Goal: Information Seeking & Learning: Learn about a topic

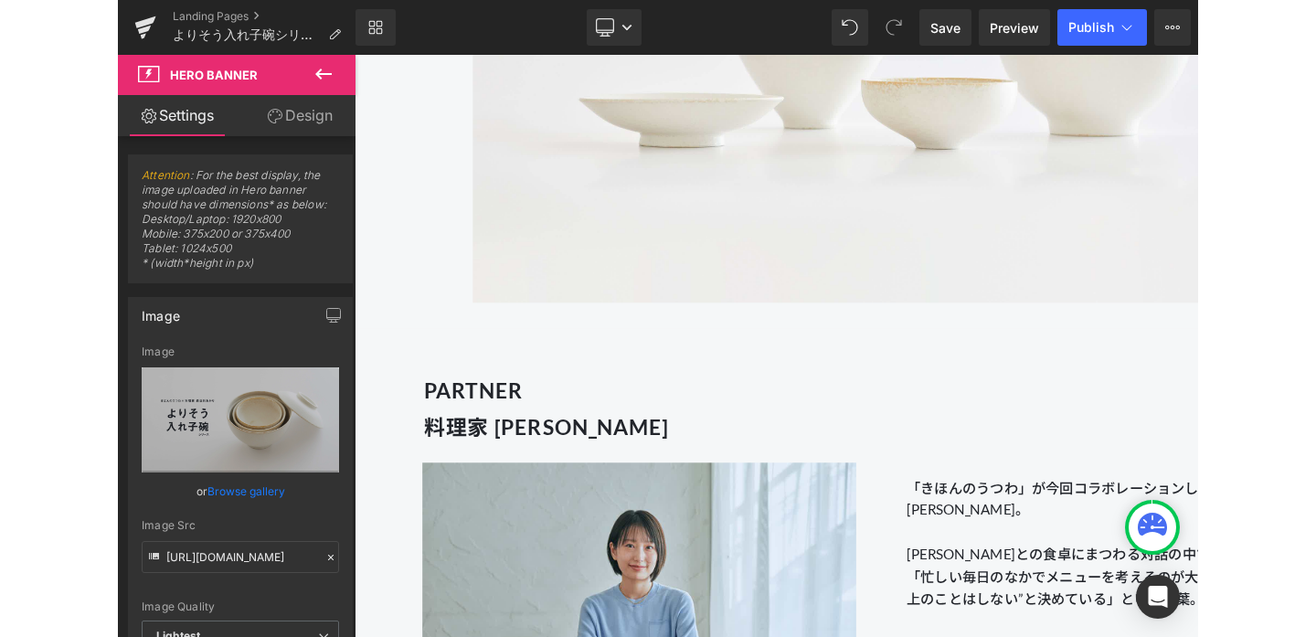
scroll to position [1619, 0]
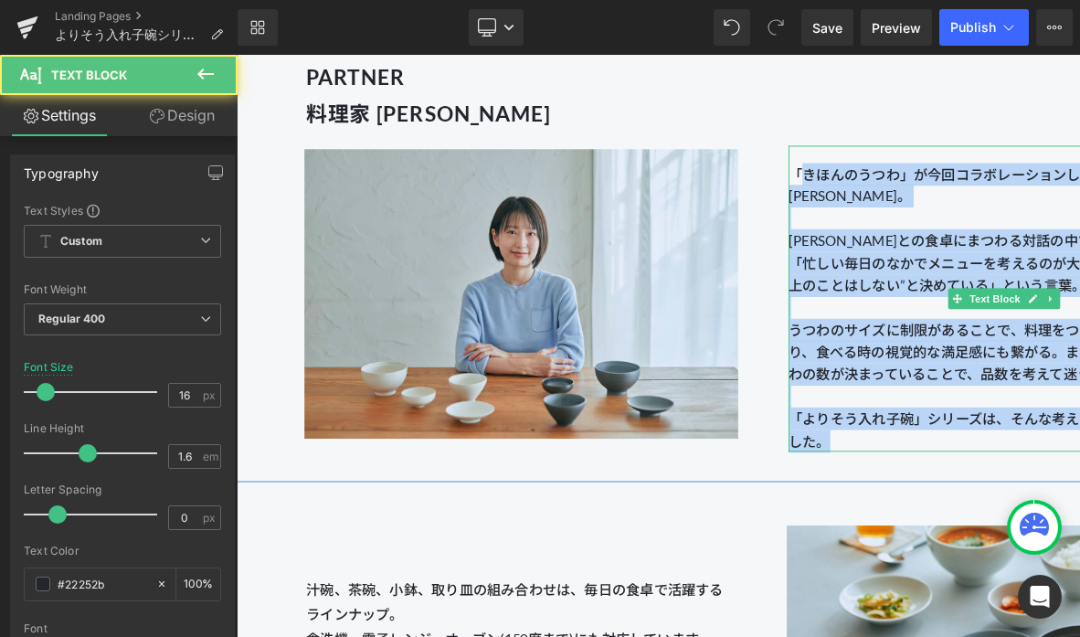
drag, startPoint x: 825, startPoint y: 176, endPoint x: 919, endPoint y: 469, distance: 307.1
click at [919, 469] on div "「きほんのうつわ」が今回コラボレーションしたのは、料理家 [PERSON_NAME]。 [PERSON_NAME]との食卓にまつわる対話の中で印象的だったのが…" at bounding box center [1043, 312] width 452 height 323
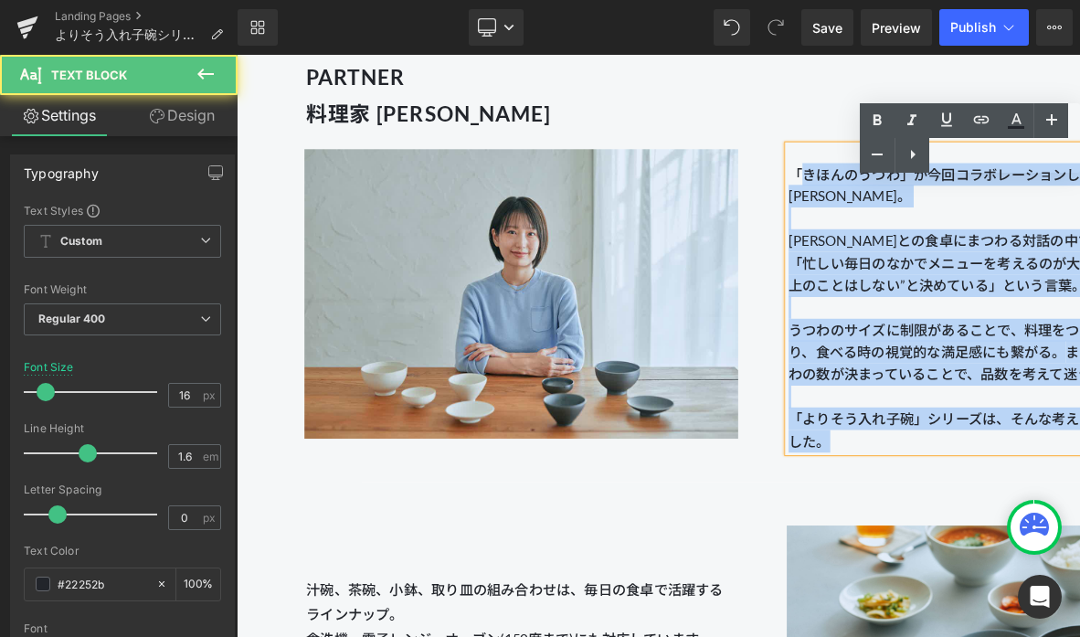
click at [911, 457] on p "「よりそう入れ子碗」シリーズは、そんな考えがきっかけで生まれました。" at bounding box center [1043, 449] width 452 height 47
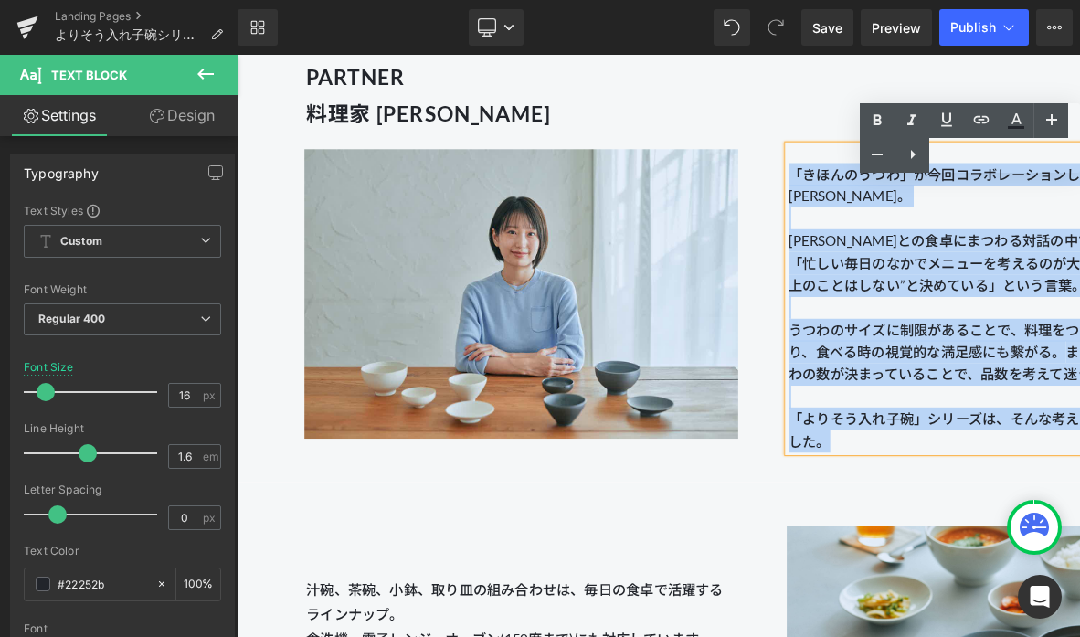
drag, startPoint x: 909, startPoint y: 458, endPoint x: 818, endPoint y: 176, distance: 295.9
click at [818, 176] on div "「きほんのうつわ」が今回コラボレーションしたのは、料理家 [PERSON_NAME]。 [PERSON_NAME]との食卓にまつわる対話の中で印象的だったのが…" at bounding box center [1043, 312] width 452 height 323
copy div "「きほんのうつわ」が今回コラボレーションしたのは、料理家 [PERSON_NAME]。 [PERSON_NAME]との食卓にまつわる対話の中で印象的だったのが…"
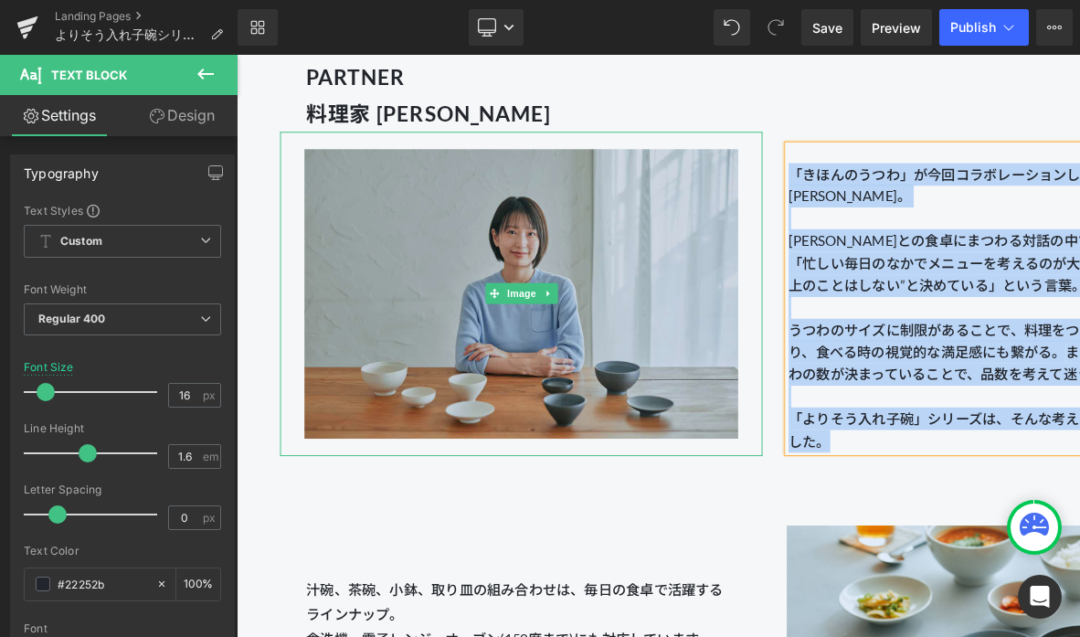
click at [636, 256] on img at bounding box center [536, 306] width 457 height 341
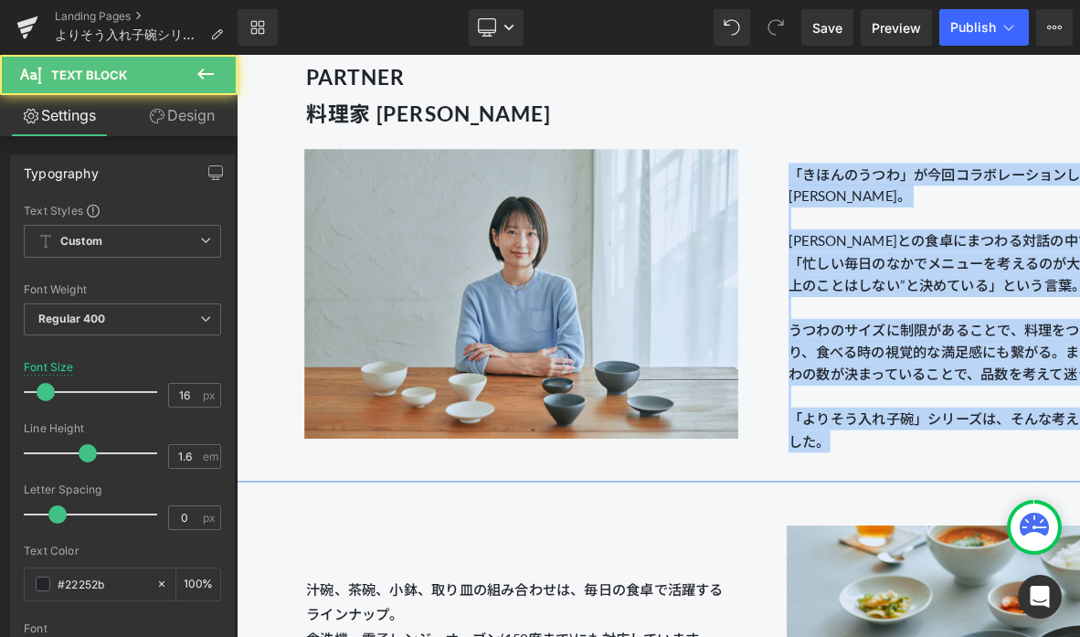
click at [850, 205] on p "「きほんのうつわ」が今回コラボレーションしたのは、料理家 [PERSON_NAME]。" at bounding box center [1043, 192] width 452 height 47
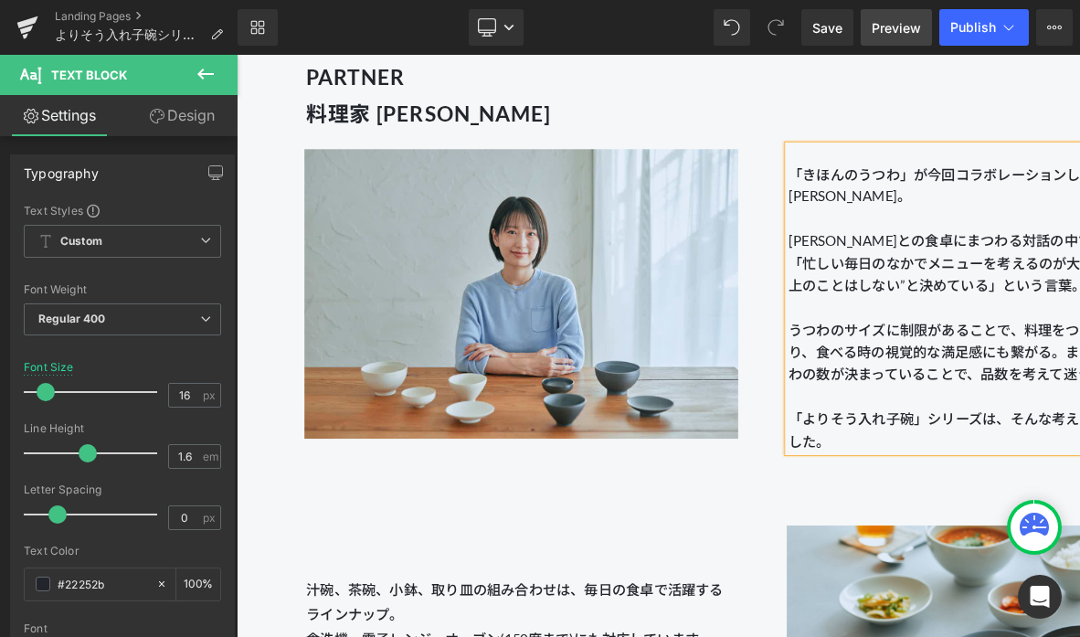
click at [883, 25] on span "Preview" at bounding box center [896, 27] width 49 height 19
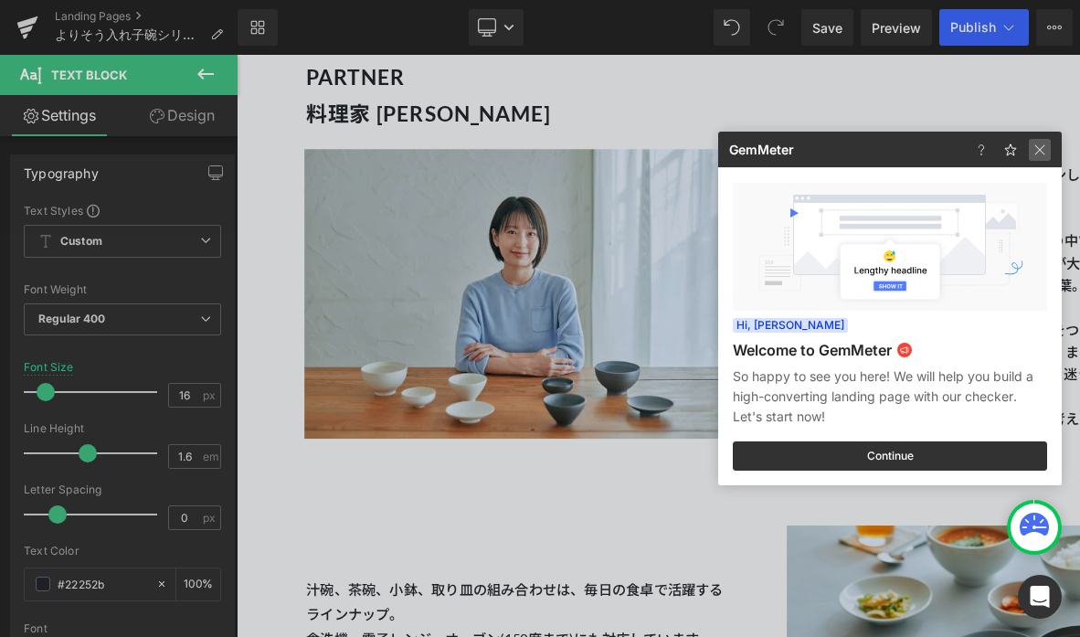
click at [0, 0] on img at bounding box center [0, 0] width 0 height 0
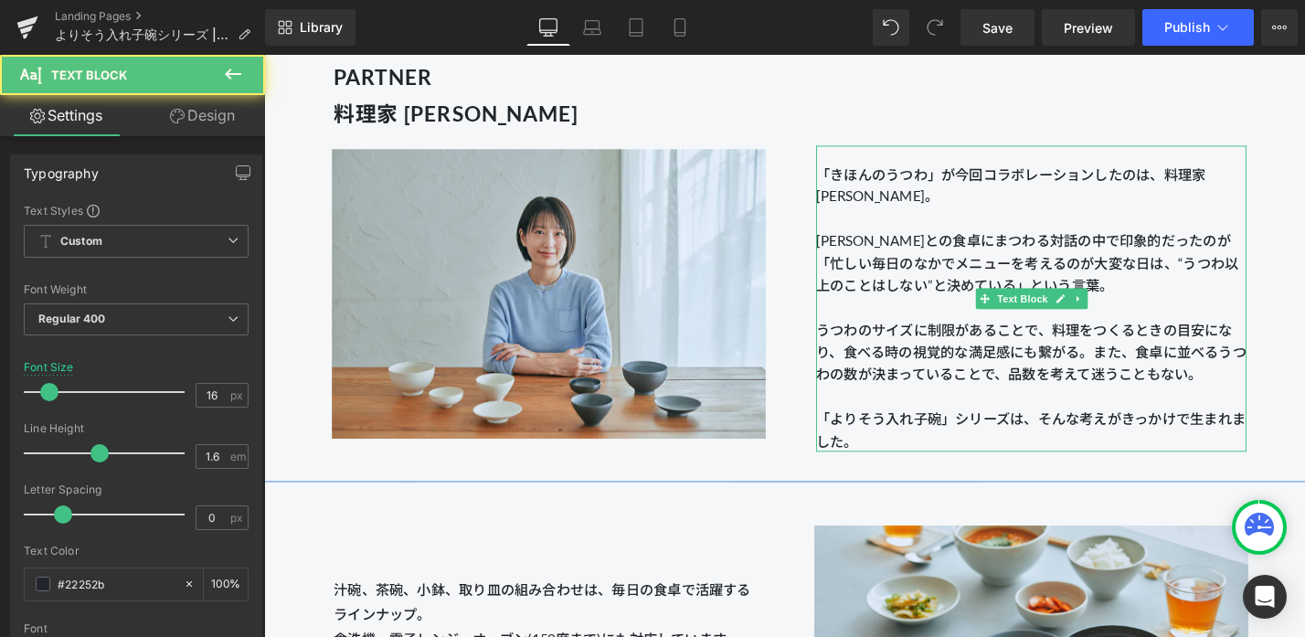
click at [1079, 434] on p "「よりそう入れ子碗」シリーズは、そんな考えがきっかけで生まれました。" at bounding box center [1070, 449] width 452 height 47
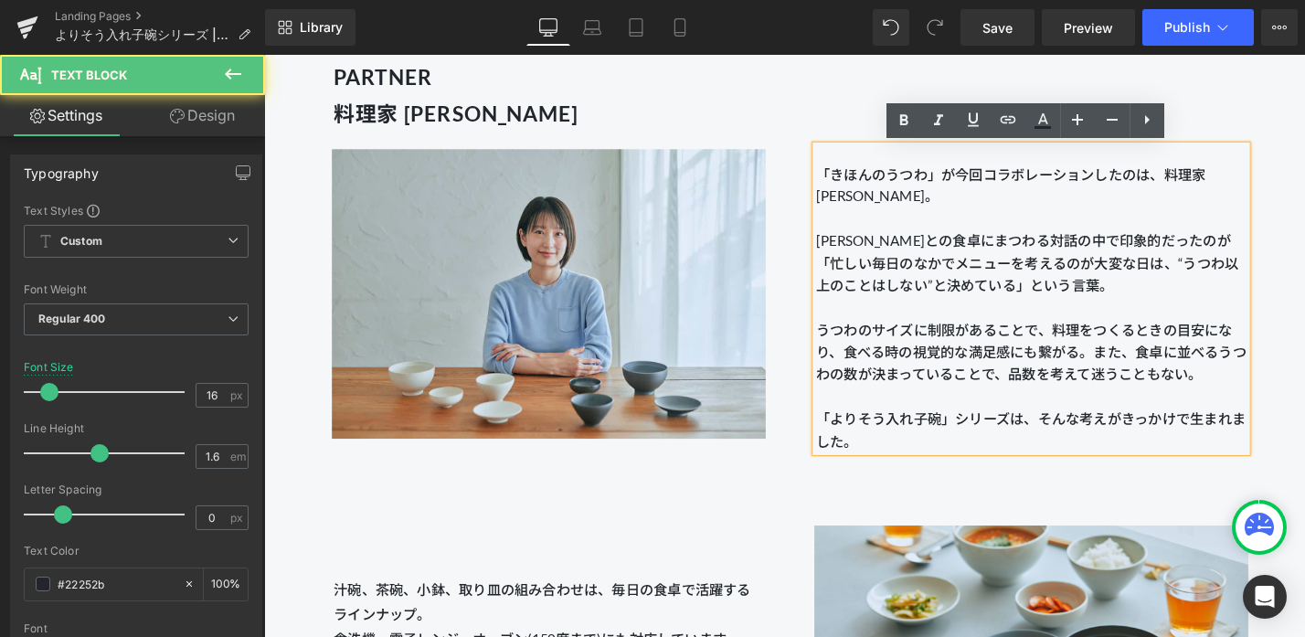
click at [1079, 433] on p "「よりそう入れ子碗」シリーズは、そんな考えがきっかけで生まれました。" at bounding box center [1070, 449] width 452 height 47
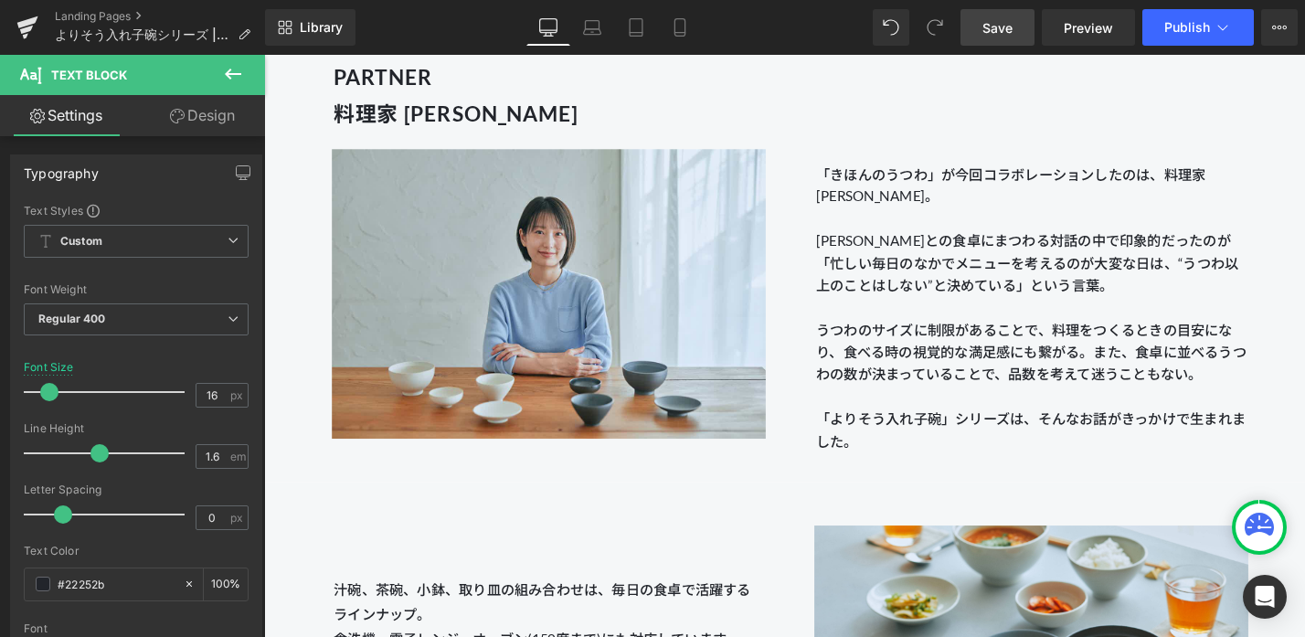
click at [1000, 23] on span "Save" at bounding box center [997, 27] width 30 height 19
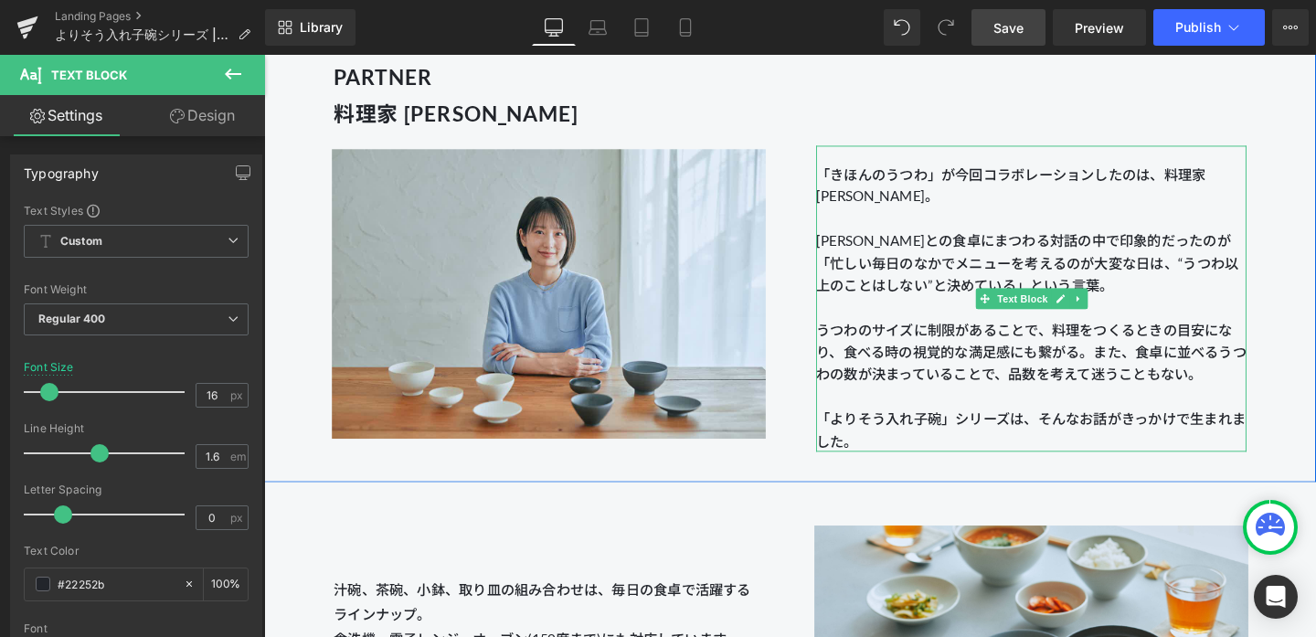
click at [1050, 440] on p "「よりそう入れ子碗」シリーズは、そんなお話がきっかけで生まれました。" at bounding box center [1070, 449] width 452 height 47
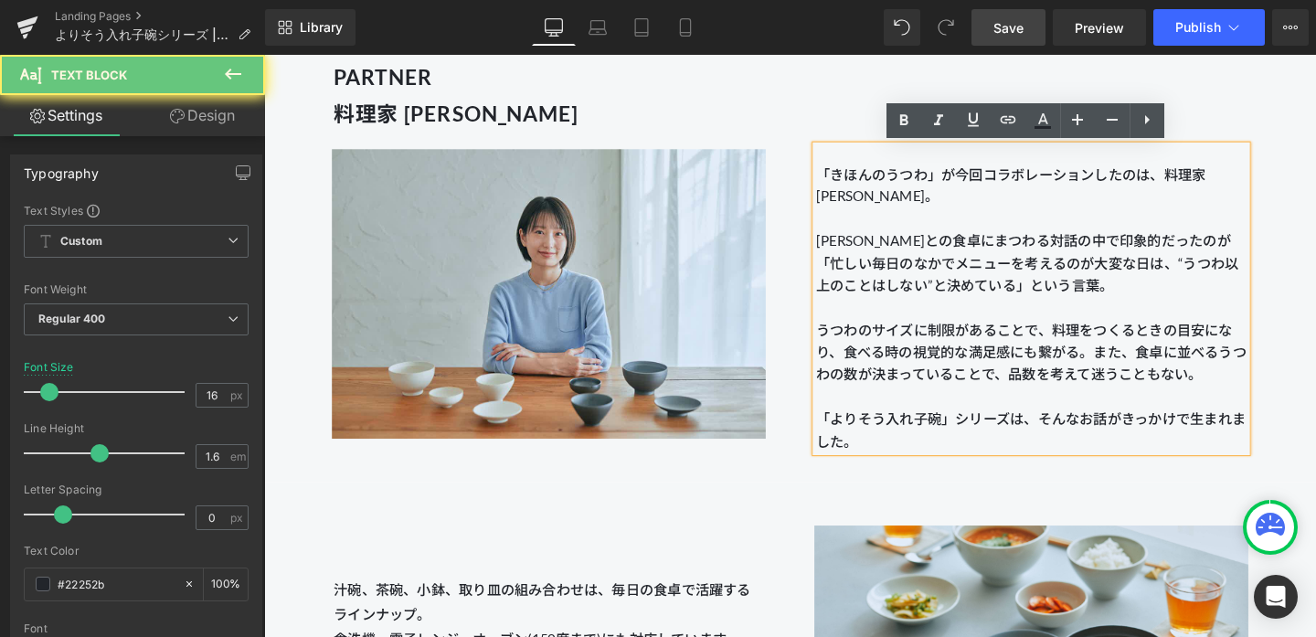
drag, startPoint x: 915, startPoint y: 460, endPoint x: 899, endPoint y: 460, distance: 16.4
click at [899, 460] on p "「よりそう入れ子碗」シリーズは、そんなお話がきっかけで生まれました。" at bounding box center [1070, 449] width 452 height 47
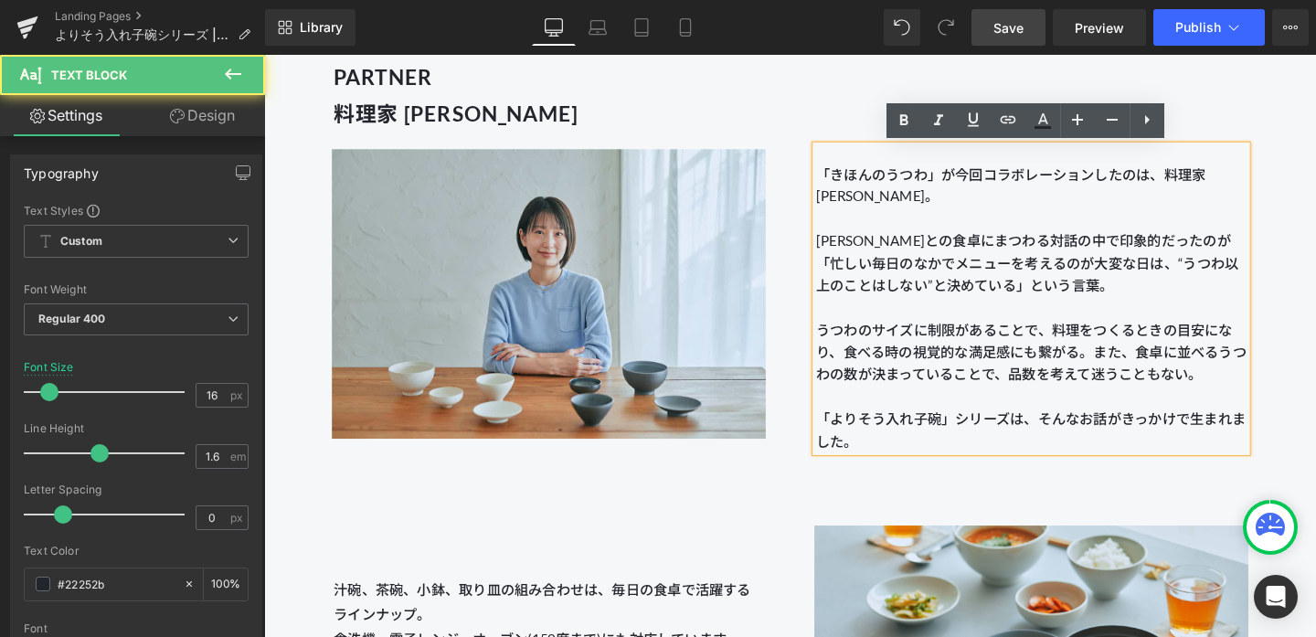
click at [847, 435] on p "「よりそう入れ子碗」シリーズは、そんなお話がきっかけで生まれました。" at bounding box center [1070, 449] width 452 height 47
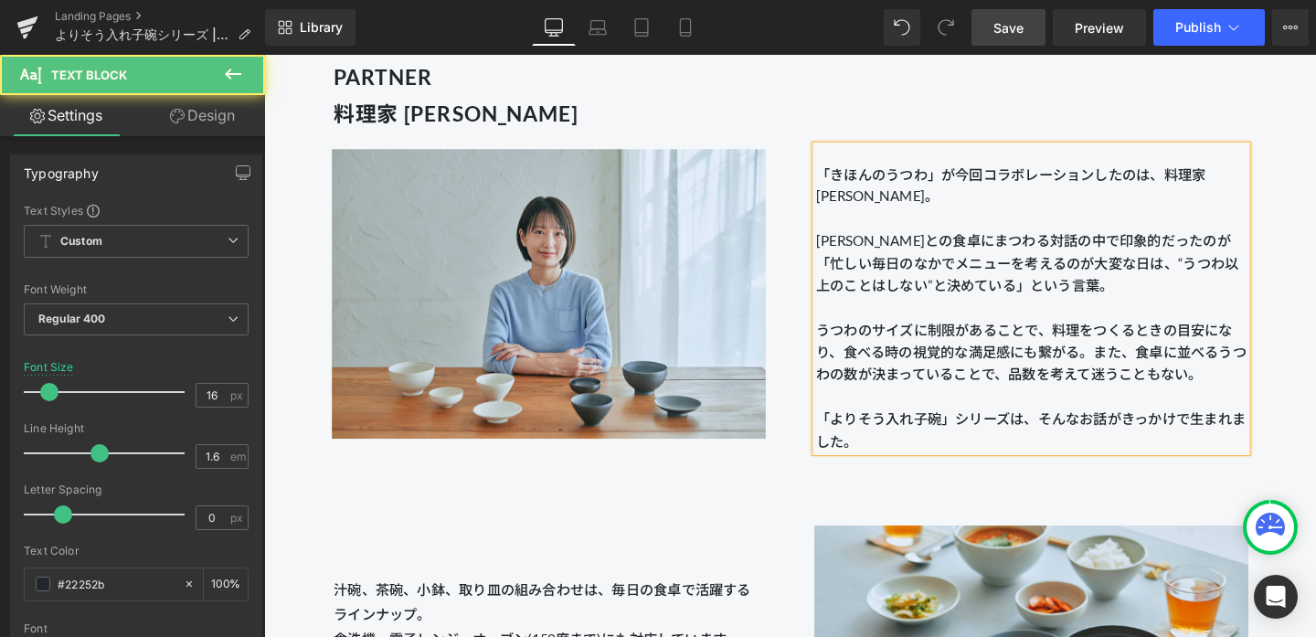
click at [948, 260] on p "[PERSON_NAME]との食卓にまつわる対話の中で印象的だったのが「忙しい毎日のなかでメニューを考えるのが大変な日は、“うつわ以上のことはしない”と決めて…" at bounding box center [1070, 273] width 452 height 70
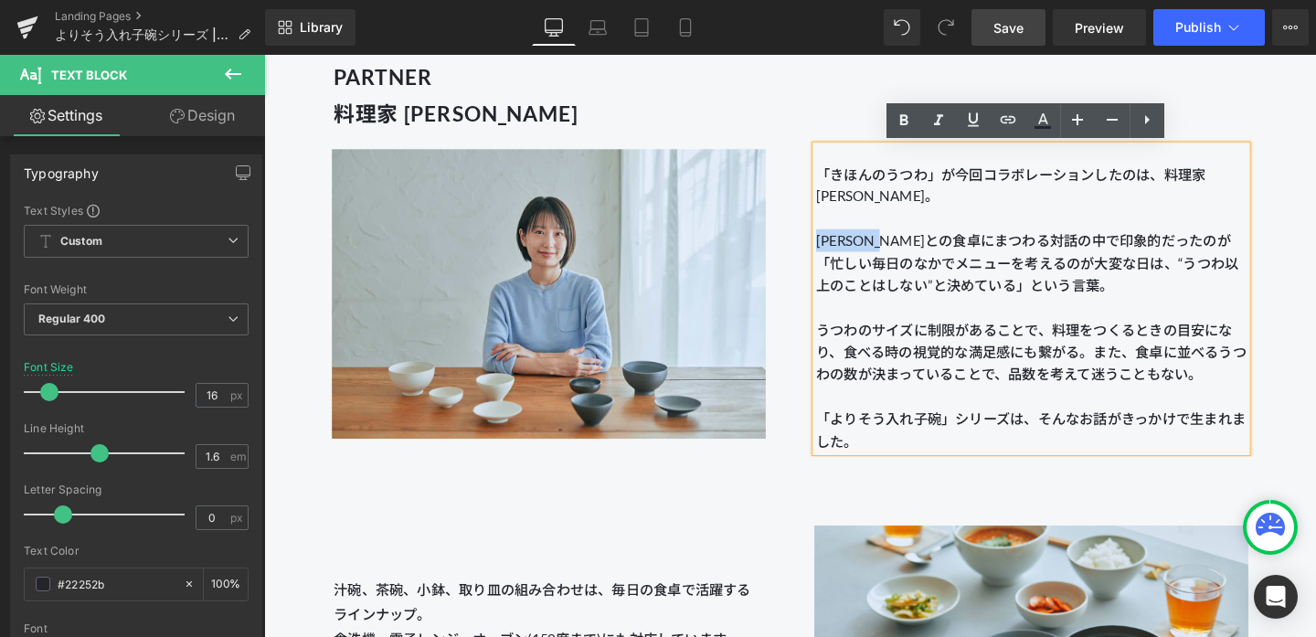
drag, startPoint x: 956, startPoint y: 255, endPoint x: 848, endPoint y: 249, distance: 107.9
click at [848, 249] on p "[PERSON_NAME]との食卓にまつわる対話の中で印象的だったのが「忙しい毎日のなかでメニューを考えるのが大変な日は、“うつわ以上のことはしない”と決めて…" at bounding box center [1070, 273] width 452 height 70
click at [1072, 412] on p at bounding box center [1070, 415] width 452 height 24
drag, startPoint x: 1075, startPoint y: 439, endPoint x: 845, endPoint y: 441, distance: 230.2
click at [845, 441] on p "「よりそう入れ子碗」シリーズは、そんなお話がきっかけで生まれました。" at bounding box center [1070, 449] width 452 height 47
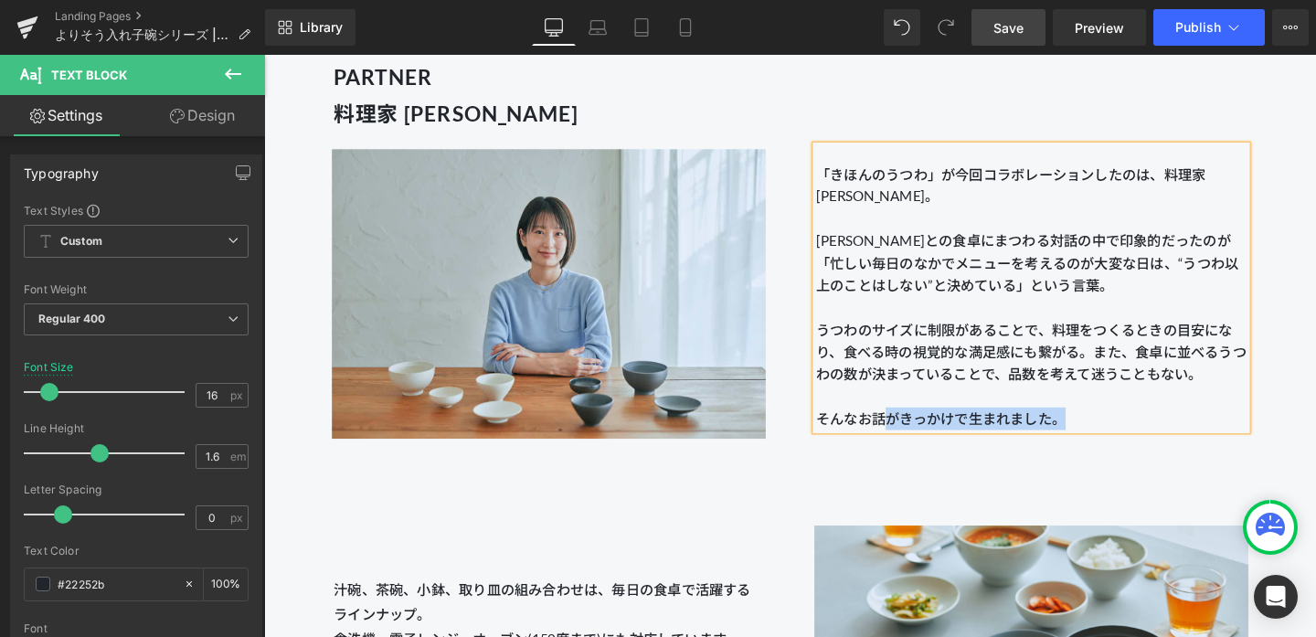
drag, startPoint x: 919, startPoint y: 436, endPoint x: 1162, endPoint y: 436, distance: 243.0
click at [1079, 436] on p "そんなお話がきっかけで生まれました。" at bounding box center [1070, 438] width 452 height 24
click at [1020, 429] on p "そんなお話に共感し、今回うつわづくりを始めました。" at bounding box center [1070, 438] width 452 height 24
drag, startPoint x: 1024, startPoint y: 436, endPoint x: 989, endPoint y: 435, distance: 35.6
click at [989, 435] on p "そんなお話に共感し、今回一緒にうつわづくりを始めました。" at bounding box center [1070, 438] width 452 height 24
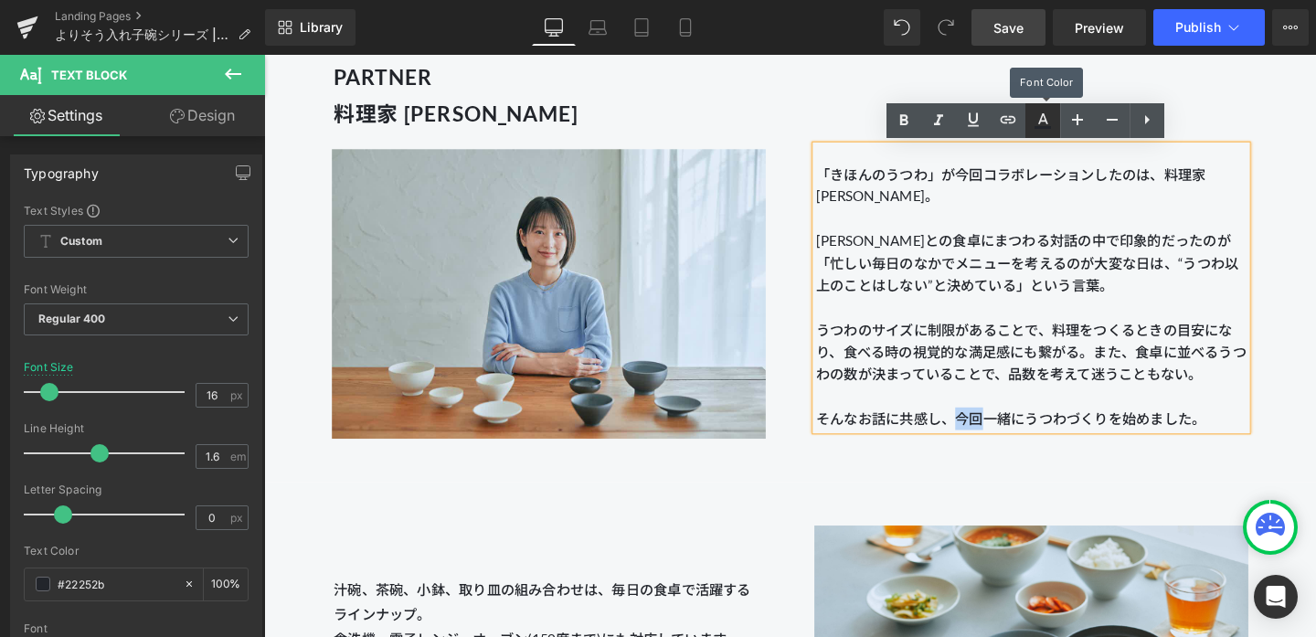
copy p "今回"
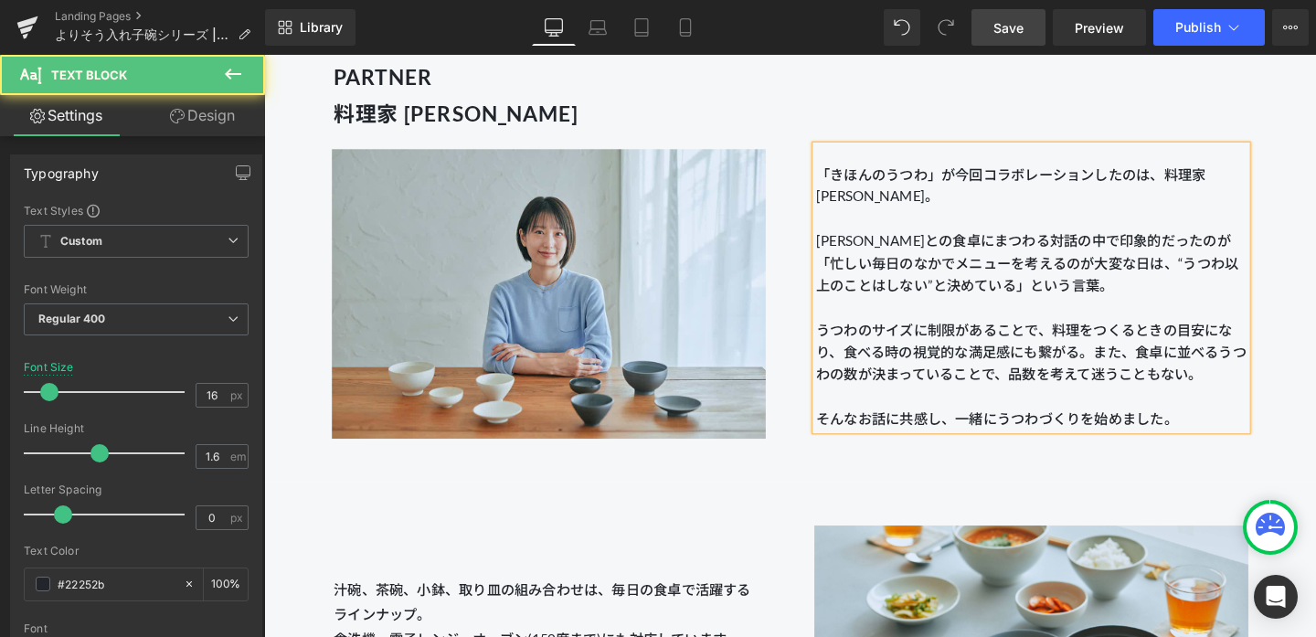
click at [844, 436] on div "「きほんのうつわ」が今回コラボレーションしたのは、料理家 [PERSON_NAME]。 [PERSON_NAME]との食卓にまつわる対話の中で印象的だったのが…" at bounding box center [1070, 300] width 452 height 299
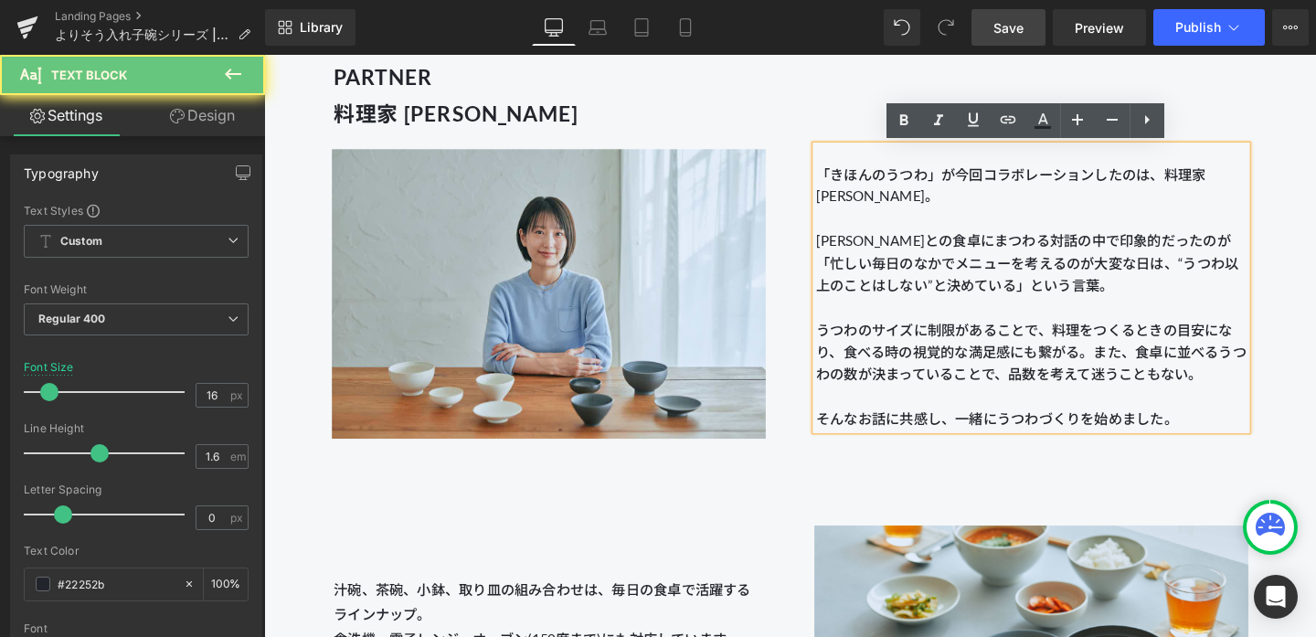
click at [850, 441] on p "そんなお話に共感し、一緒にうつわづくりを始めました。" at bounding box center [1070, 438] width 452 height 24
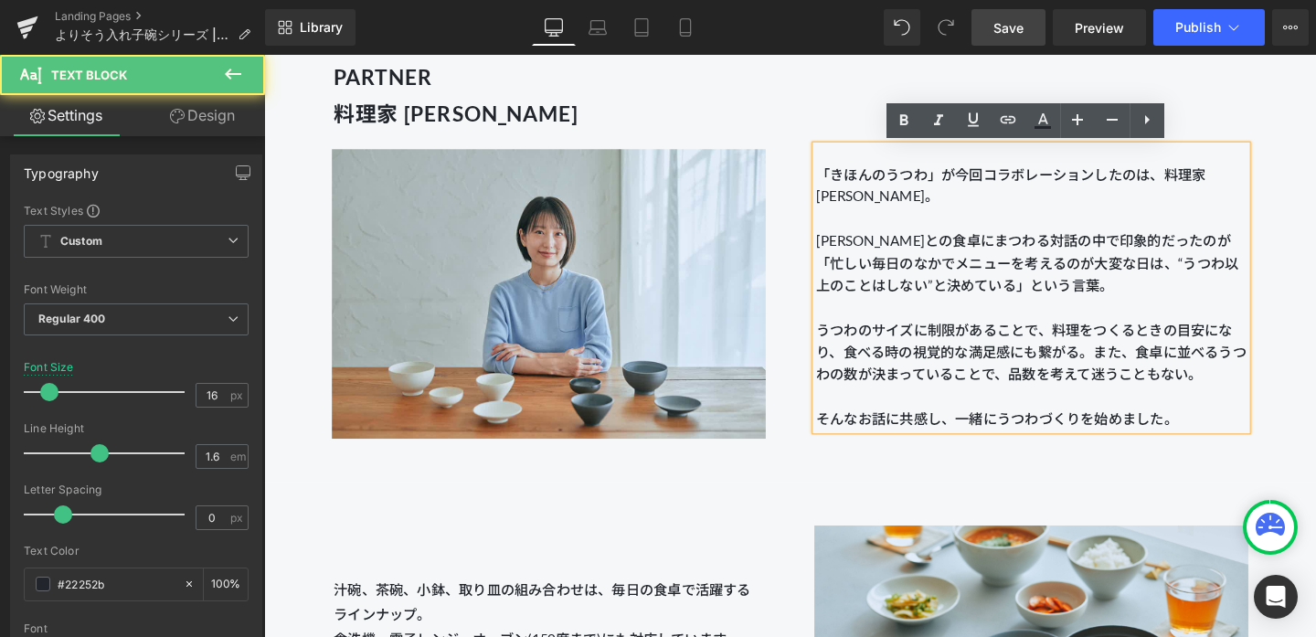
click at [983, 437] on p "そんなお話に共感し、一緒にうつわづくりを始めました。" at bounding box center [1070, 438] width 452 height 24
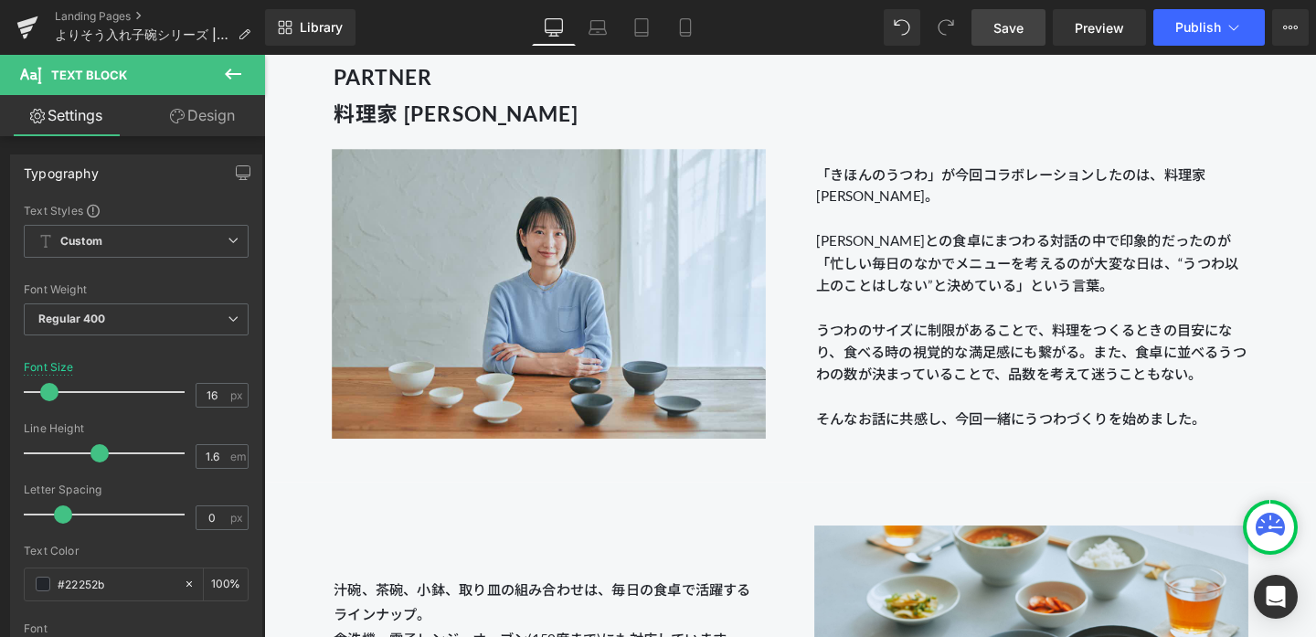
click at [1023, 19] on span "Save" at bounding box center [1008, 27] width 30 height 19
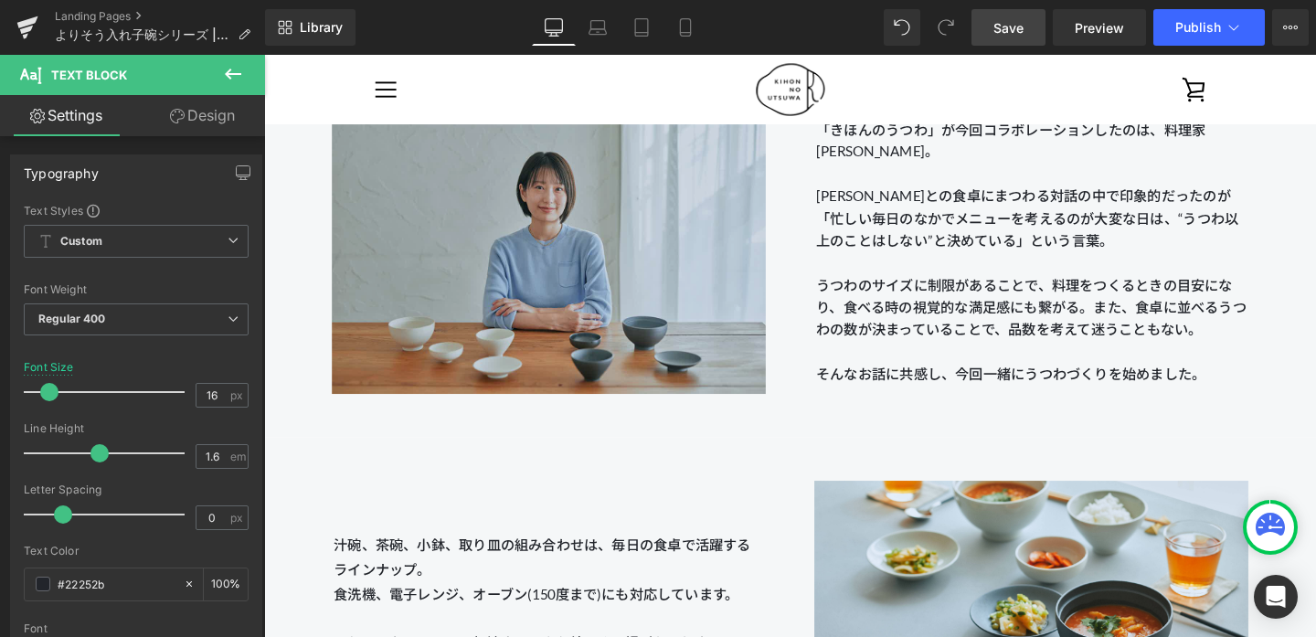
scroll to position [1623, 0]
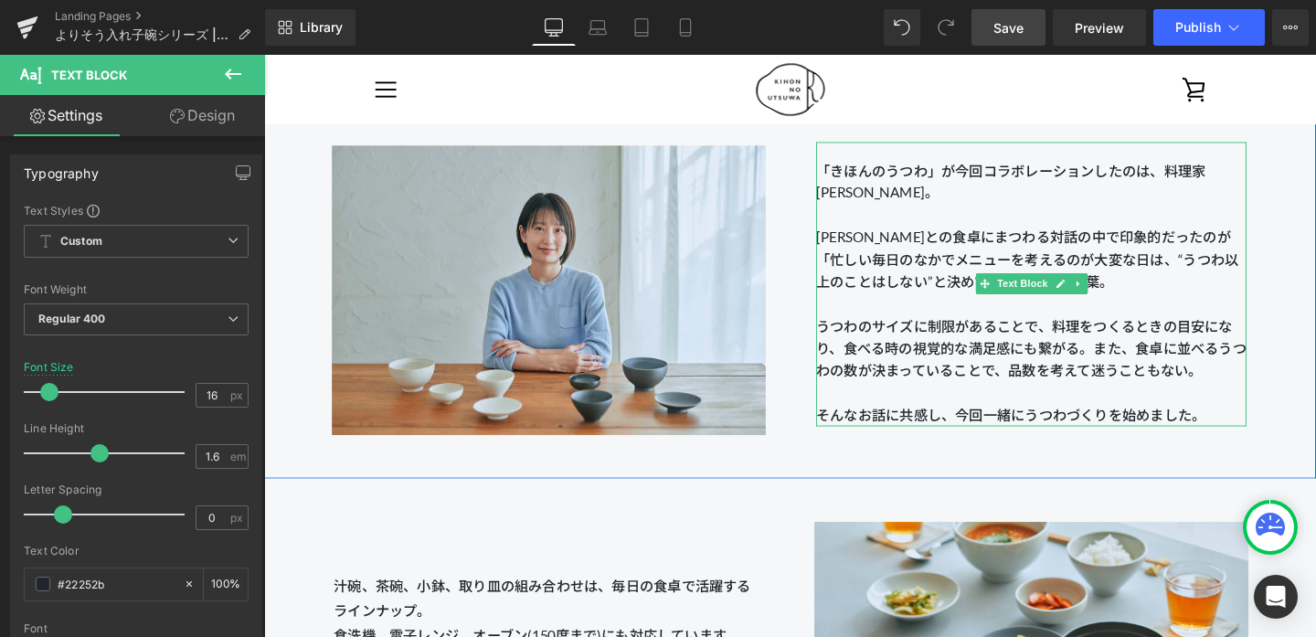
click at [1001, 321] on p at bounding box center [1070, 316] width 452 height 24
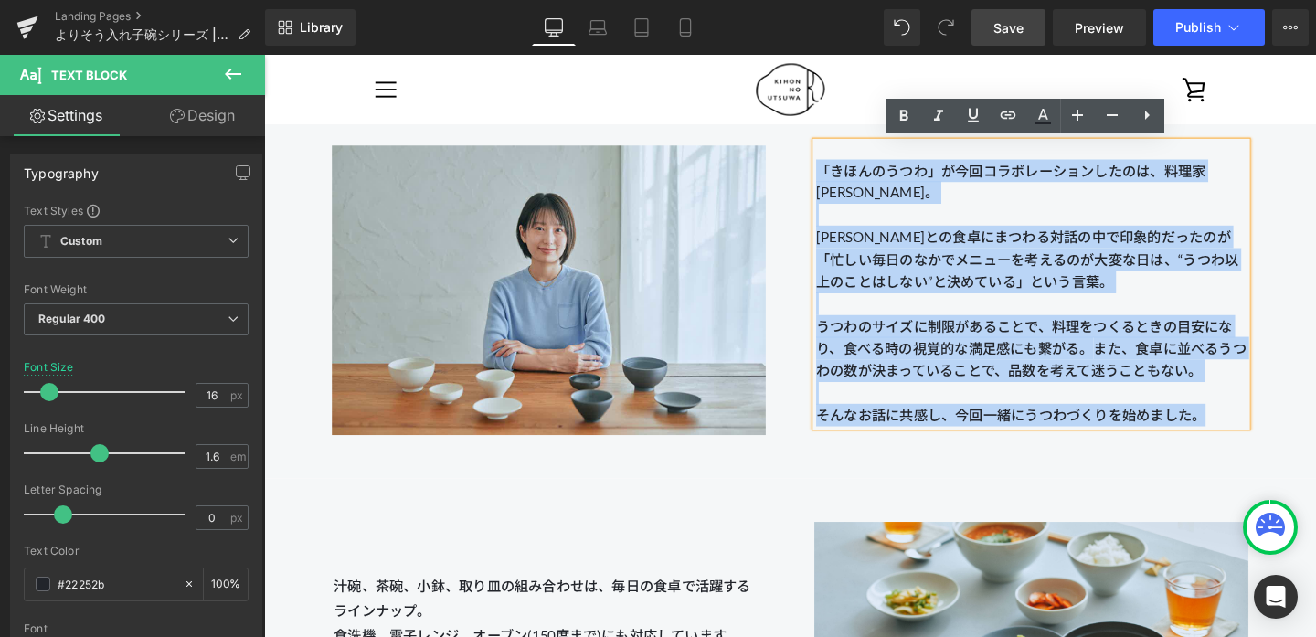
drag, startPoint x: 1265, startPoint y: 431, endPoint x: 847, endPoint y: 177, distance: 489.5
click at [847, 177] on div "「きほんのうつわ」が今回コラボレーションしたのは、料理家 [PERSON_NAME]。 [PERSON_NAME]との食卓にまつわる対話の中で印象的だったのが…" at bounding box center [1070, 295] width 452 height 299
copy div "「きほんのうつわ」が今回コラボレーションしたのは、料理家 [PERSON_NAME]。 [PERSON_NAME]との食卓にまつわる対話の中で印象的だったのが…"
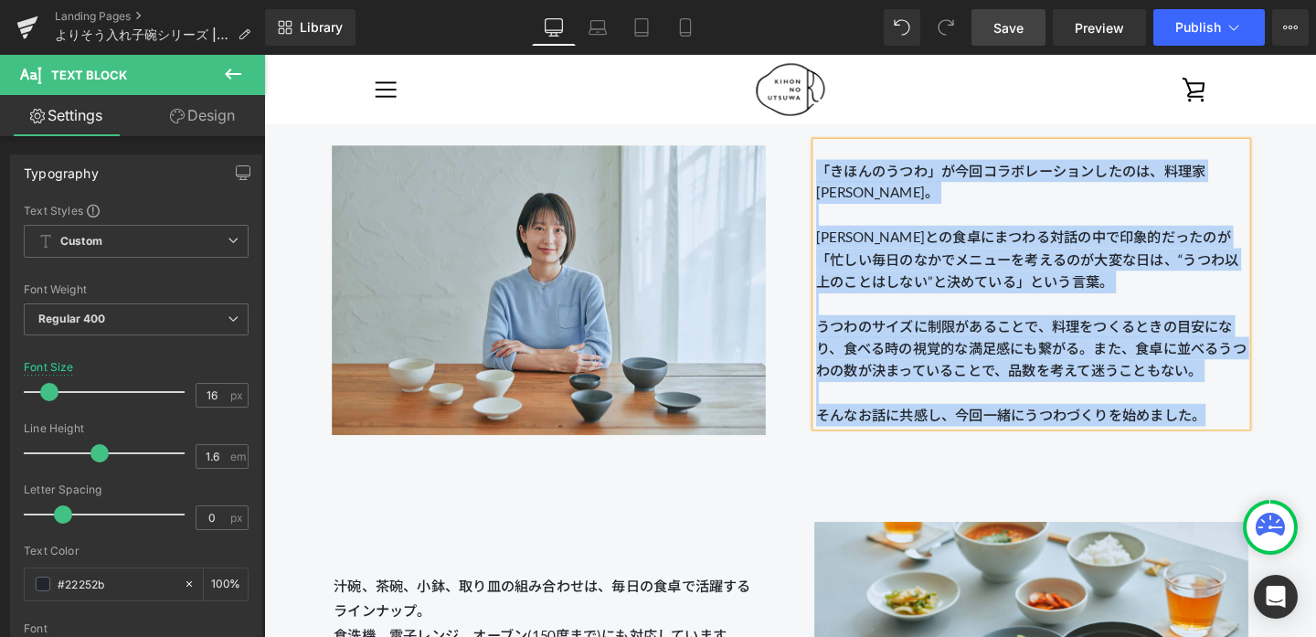
click at [802, 274] on div at bounding box center [563, 302] width 507 height 341
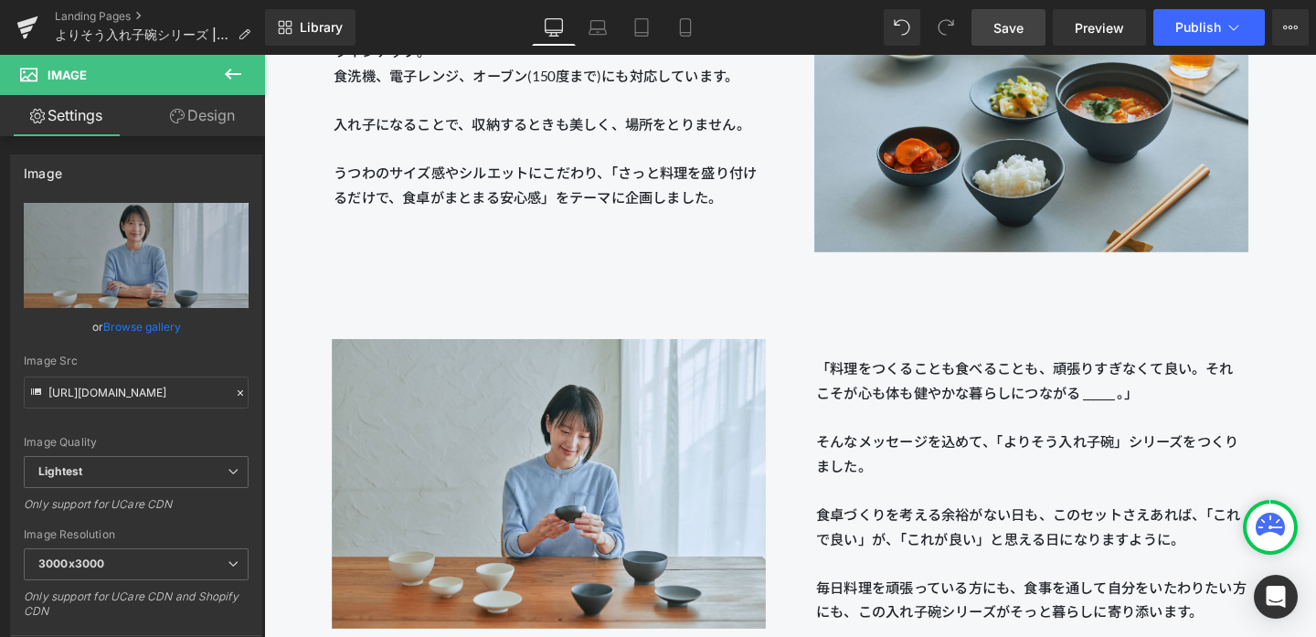
scroll to position [2279, 0]
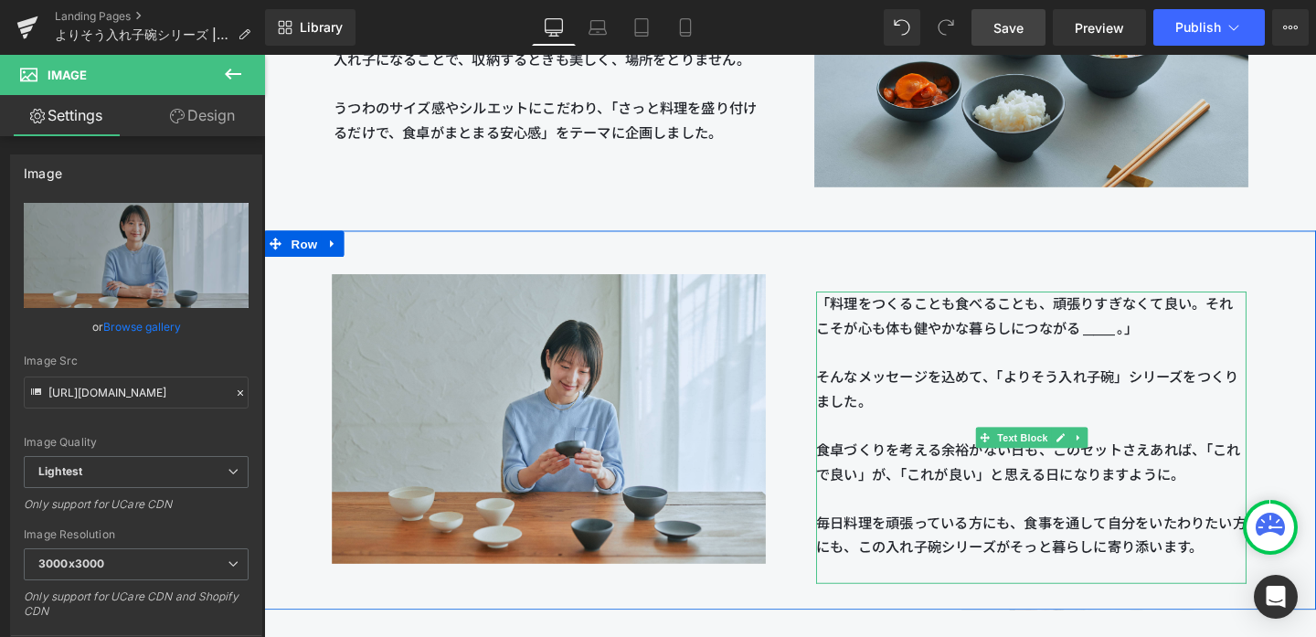
click at [1003, 349] on p "「料理をつくることも食べることも、頑張りすぎなくて良い。それこそが心も体も健やかな暮らしにつながる ______ 。」" at bounding box center [1070, 328] width 452 height 51
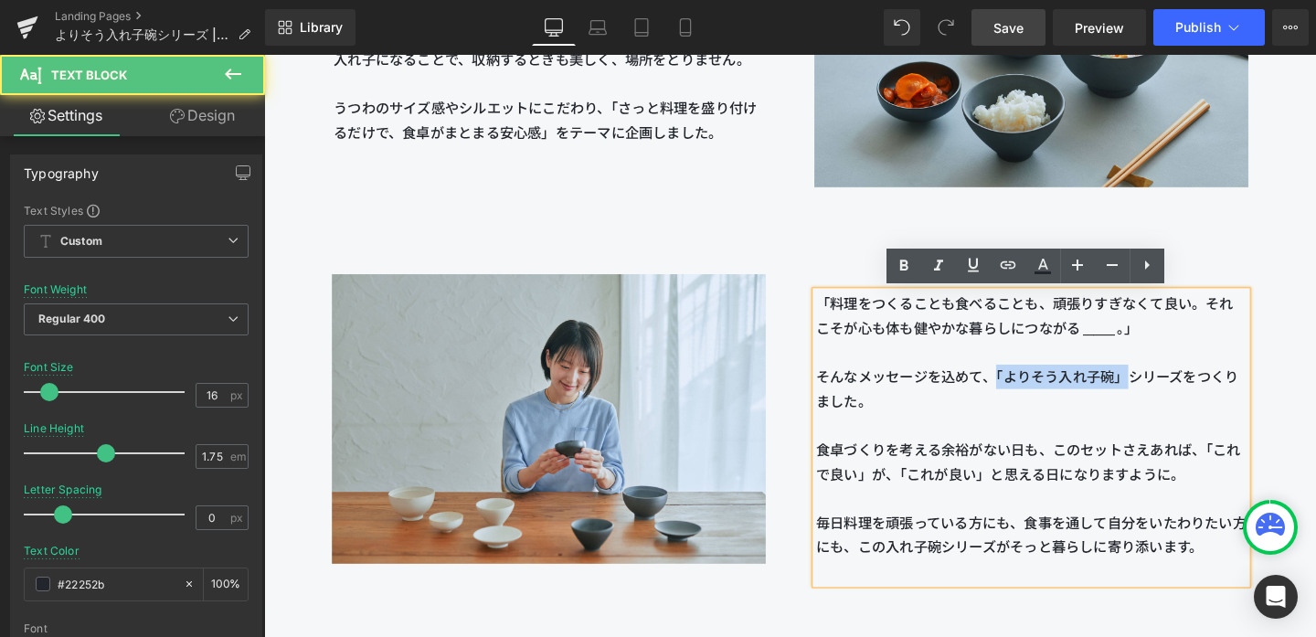
drag, startPoint x: 1031, startPoint y: 392, endPoint x: 1179, endPoint y: 391, distance: 148.0
click at [1079, 391] on p "そんなメッセージを込めて、「よりそう入れ子碗」シリーズをつくりました。" at bounding box center [1070, 405] width 452 height 51
drag, startPoint x: 1235, startPoint y: 392, endPoint x: 1033, endPoint y: 392, distance: 201.9
click at [1033, 392] on p "そんなメッセージを込めて、「よりそう入れ子碗」シリーズをつくりました。" at bounding box center [1070, 405] width 452 height 51
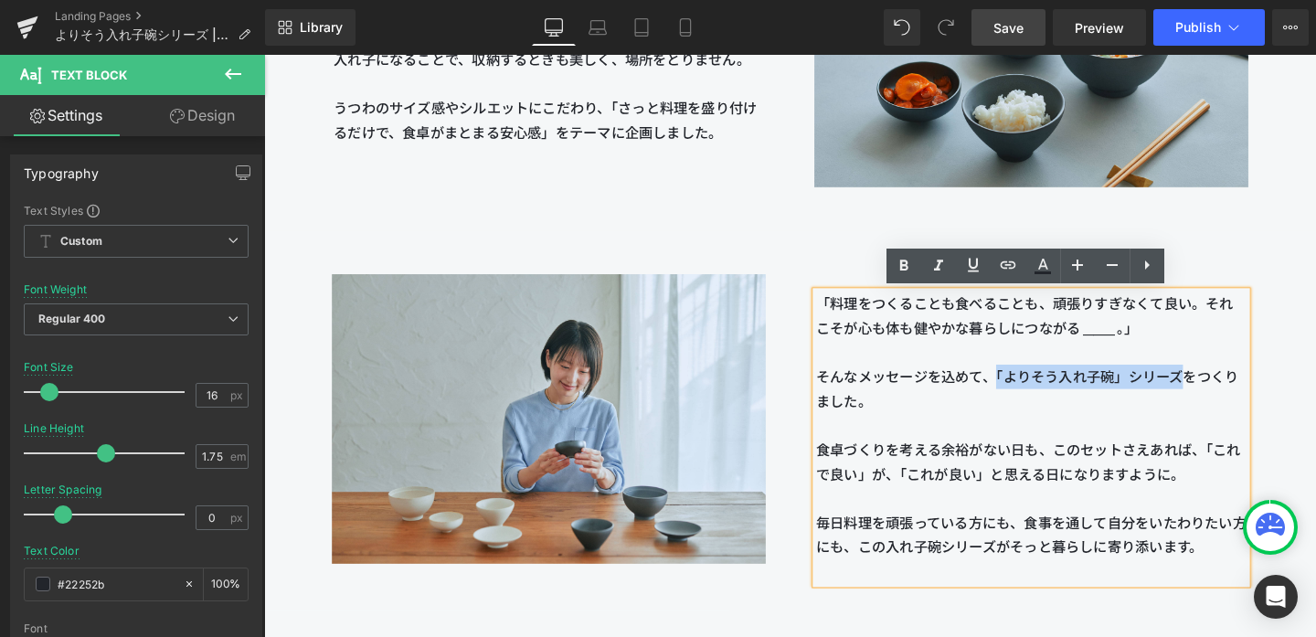
copy p "「よりそう入れ子碗」シリーズ"
click at [1033, 397] on p "そんなメッセージを込めて、「よりそう入れ子碗」シリーズをつくりました。" at bounding box center [1070, 405] width 452 height 51
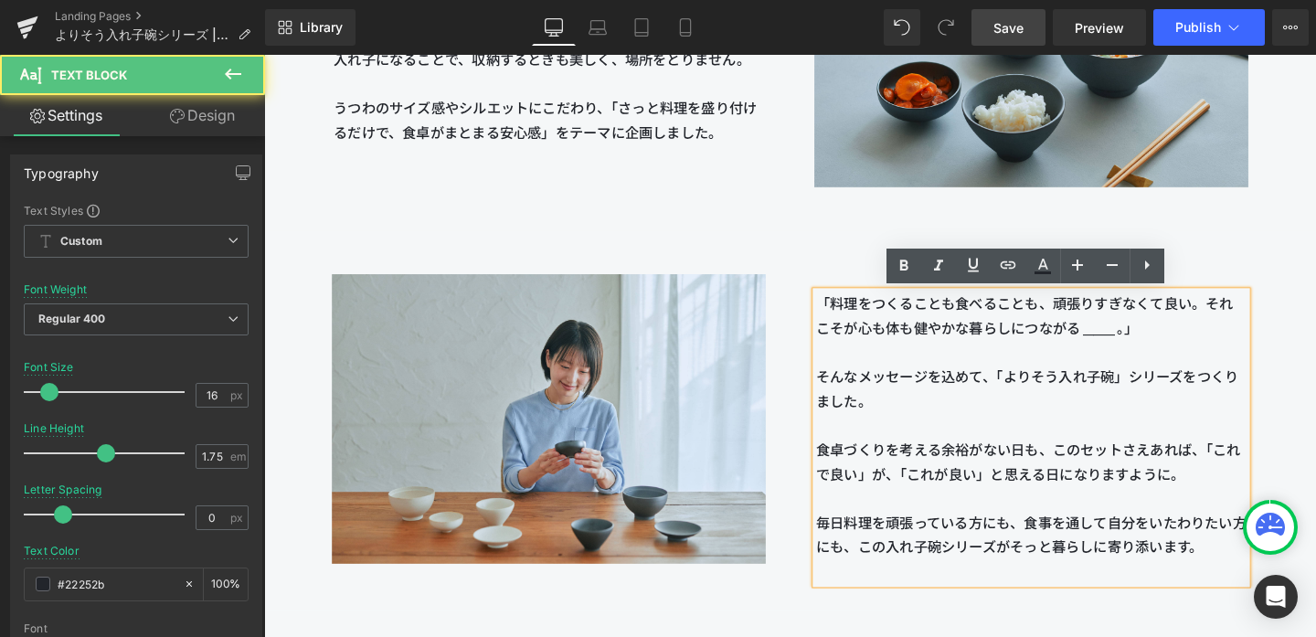
click at [1033, 397] on p "そんなメッセージを込めて、「よりそう入れ子碗」シリーズをつくりました。" at bounding box center [1070, 405] width 452 height 51
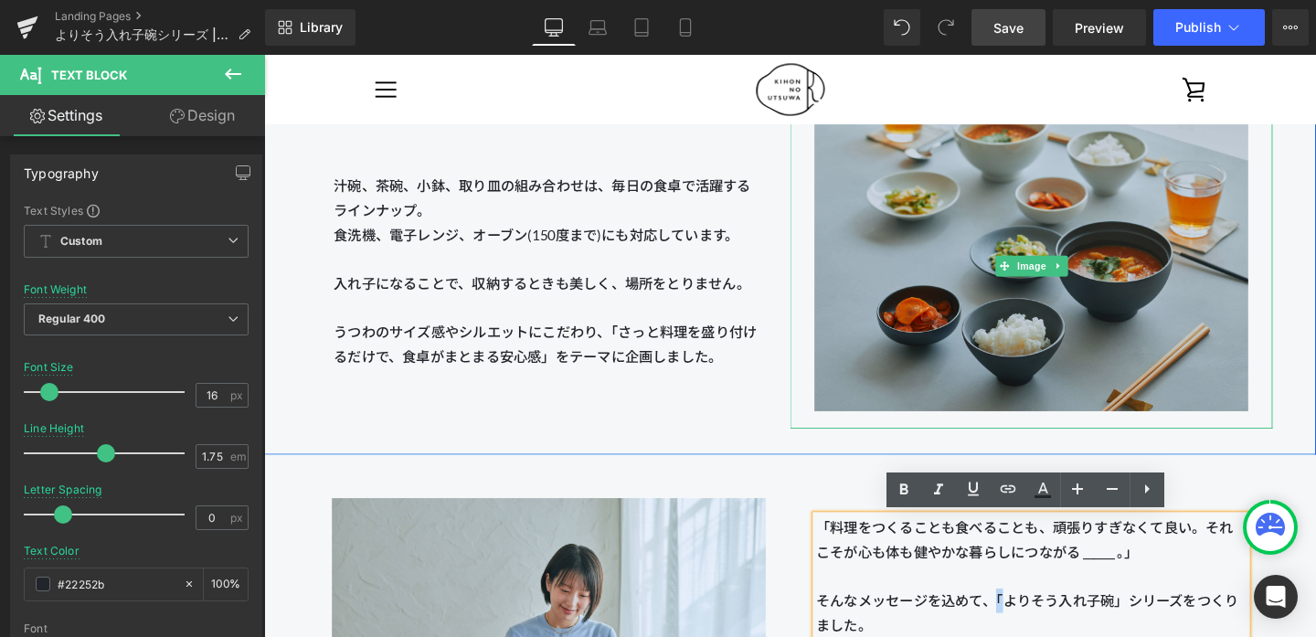
click at [917, 353] on img at bounding box center [1070, 277] width 457 height 341
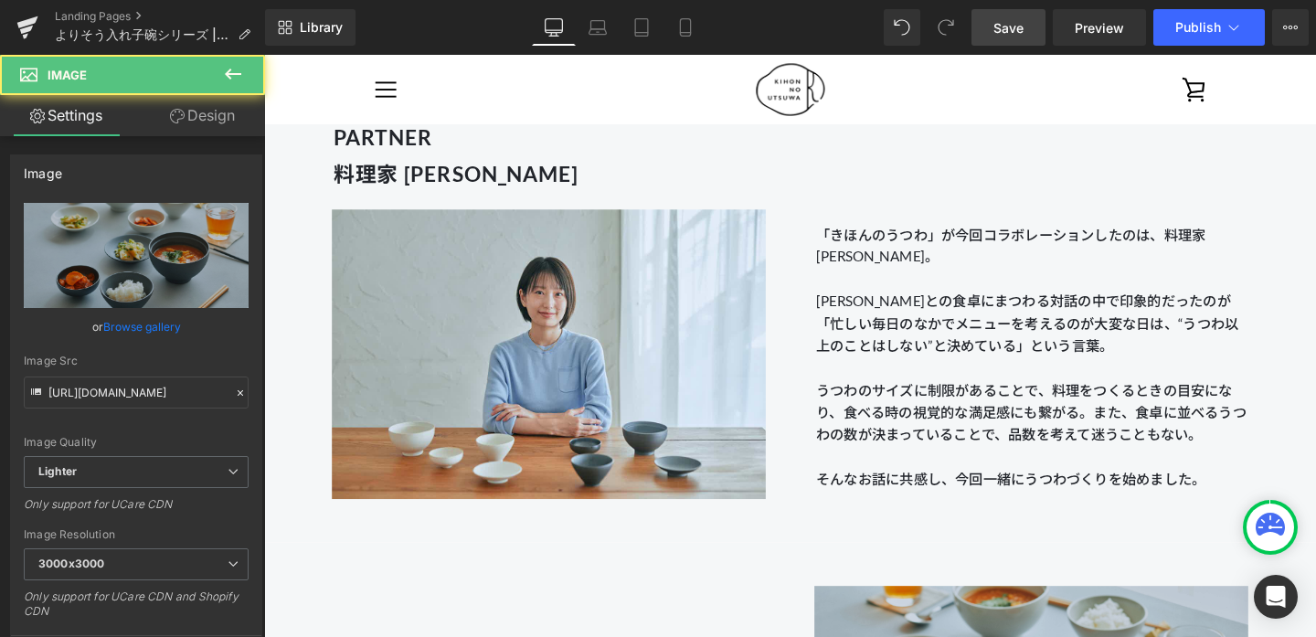
scroll to position [1581, 0]
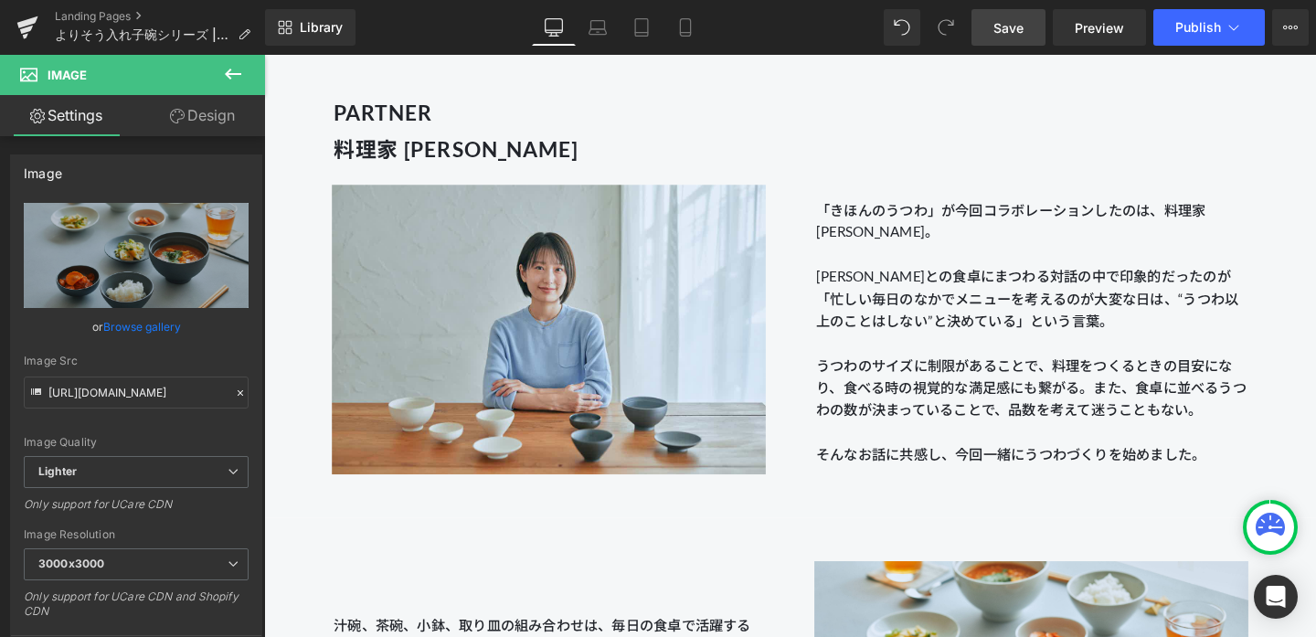
click at [853, 478] on p "そんなお話に共感し、今回一緒にうつわづくりを始めました。" at bounding box center [1070, 475] width 452 height 24
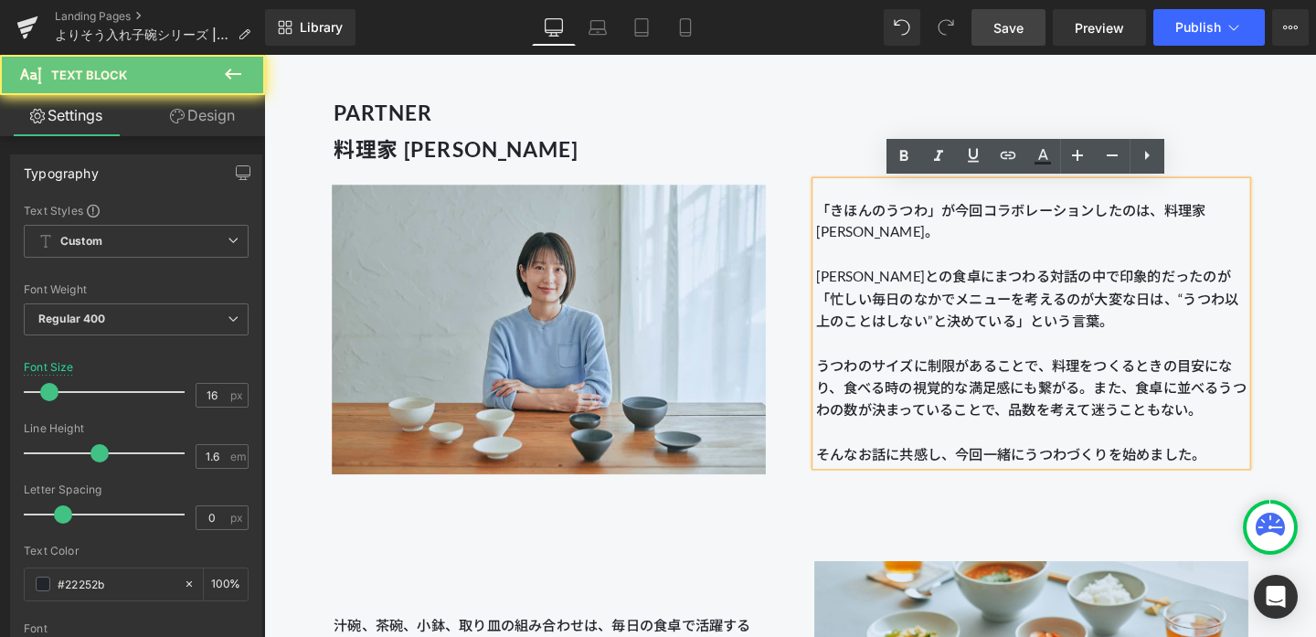
click at [847, 477] on p "そんなお話に共感し、今回一緒にうつわづくりを始めました。" at bounding box center [1070, 475] width 452 height 24
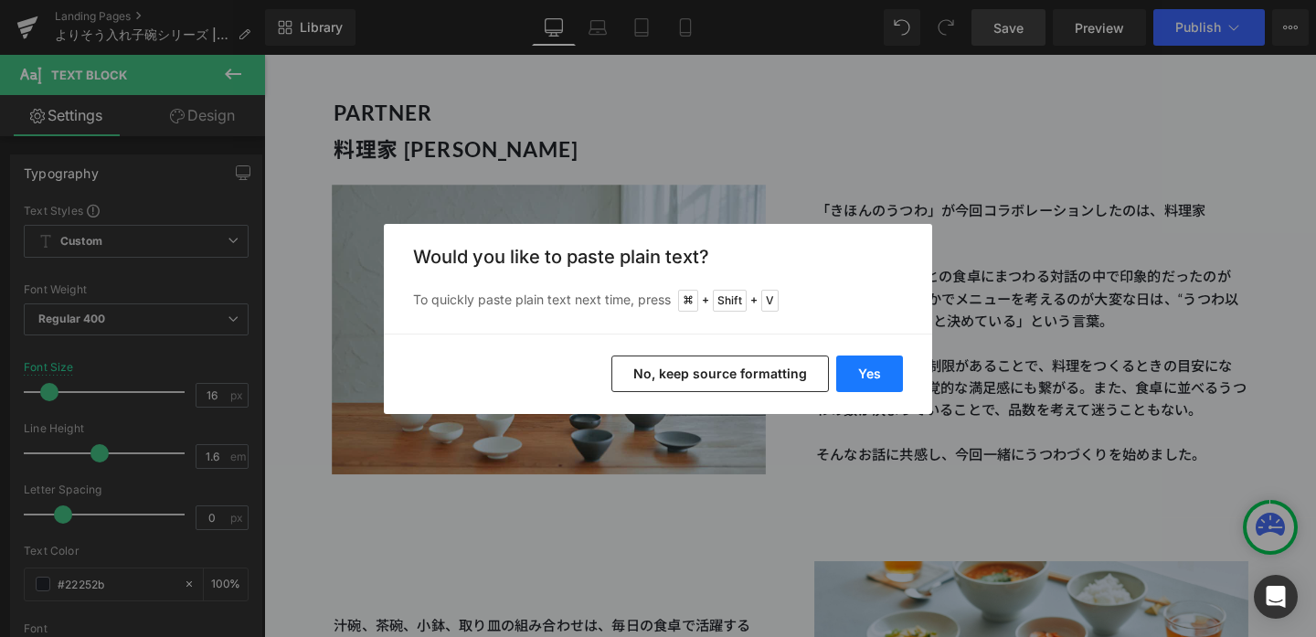
click at [861, 373] on button "Yes" at bounding box center [869, 373] width 67 height 37
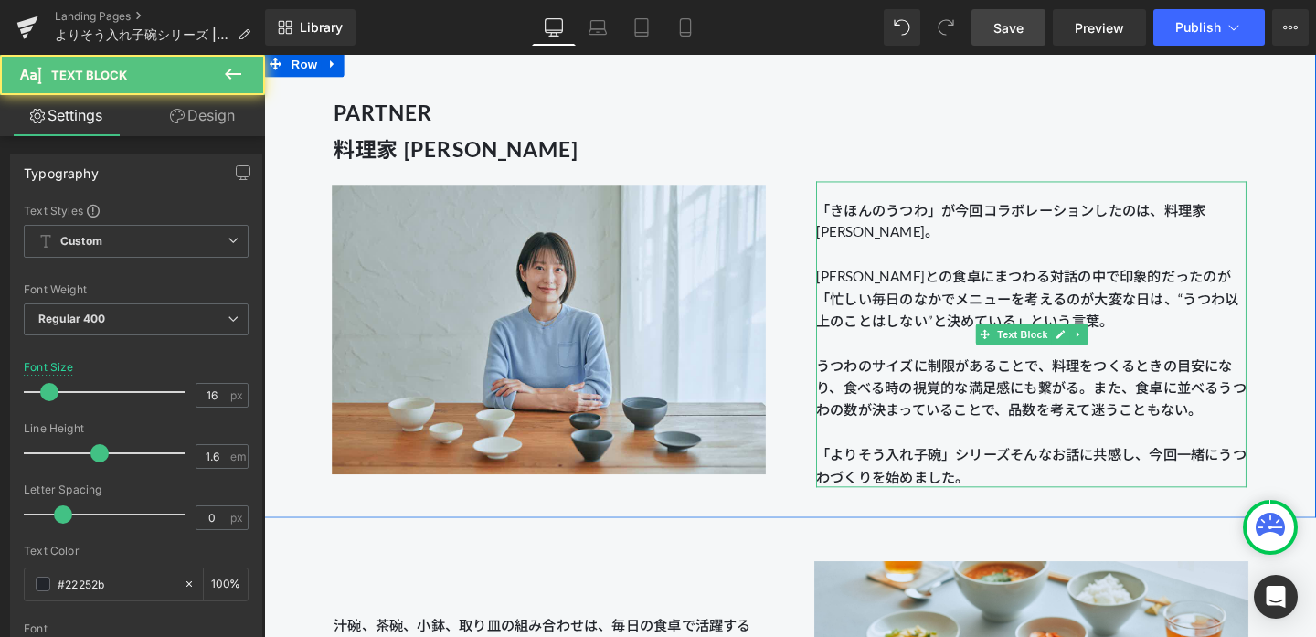
click at [1079, 484] on p "「よりそう入れ子碗」シリーズそんなお話に共感し、今回一緒にうつわづくりを始めました。" at bounding box center [1070, 486] width 452 height 47
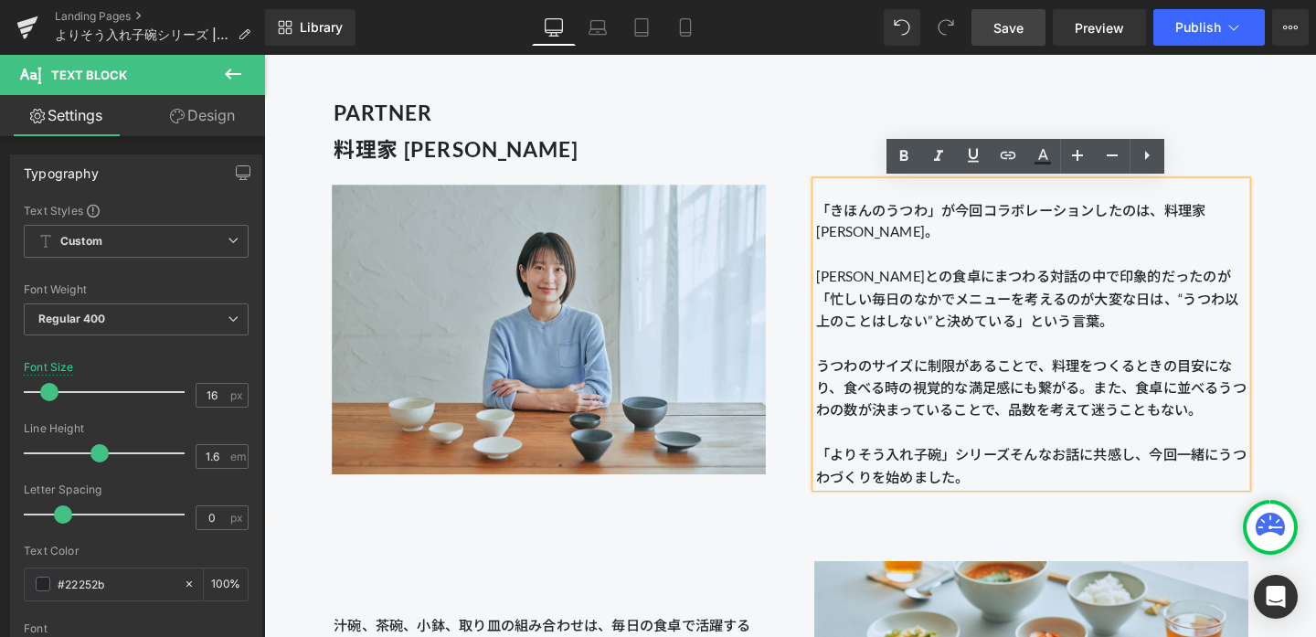
click at [1050, 475] on p "「よりそう入れ子碗」シリーズそんなお話に共感し、今回一緒にうつわづくりを始めました。" at bounding box center [1070, 486] width 452 height 47
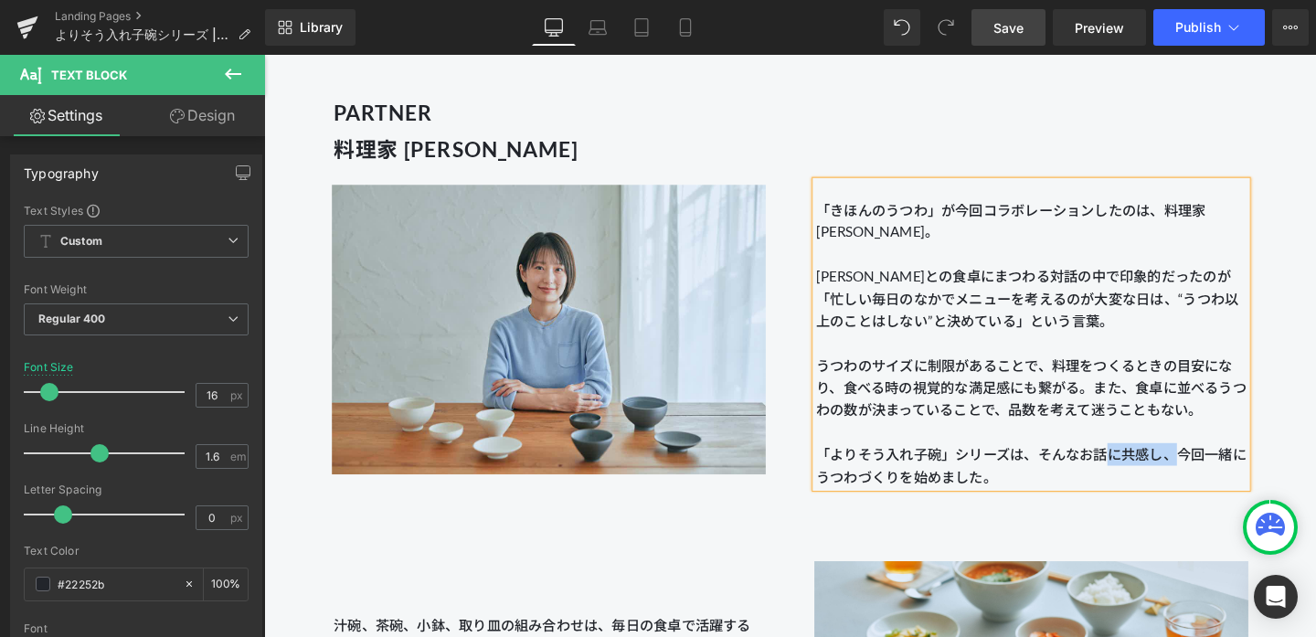
drag, startPoint x: 1155, startPoint y: 478, endPoint x: 1220, endPoint y: 478, distance: 64.9
click at [1079, 478] on p "「よりそう入れ子碗」シリーズは、そんなお話に共感し、今回一緒にうつわづくりを始めました。" at bounding box center [1070, 486] width 452 height 47
drag, startPoint x: 1181, startPoint y: 479, endPoint x: 1205, endPoint y: 480, distance: 23.8
click at [1079, 480] on p "「よりそう入れ子碗」シリーズは、そんなお話から今回一緒にうつわづくりを始めました。" at bounding box center [1070, 486] width 452 height 47
drag, startPoint x: 1177, startPoint y: 472, endPoint x: 1270, endPoint y: 492, distance: 95.1
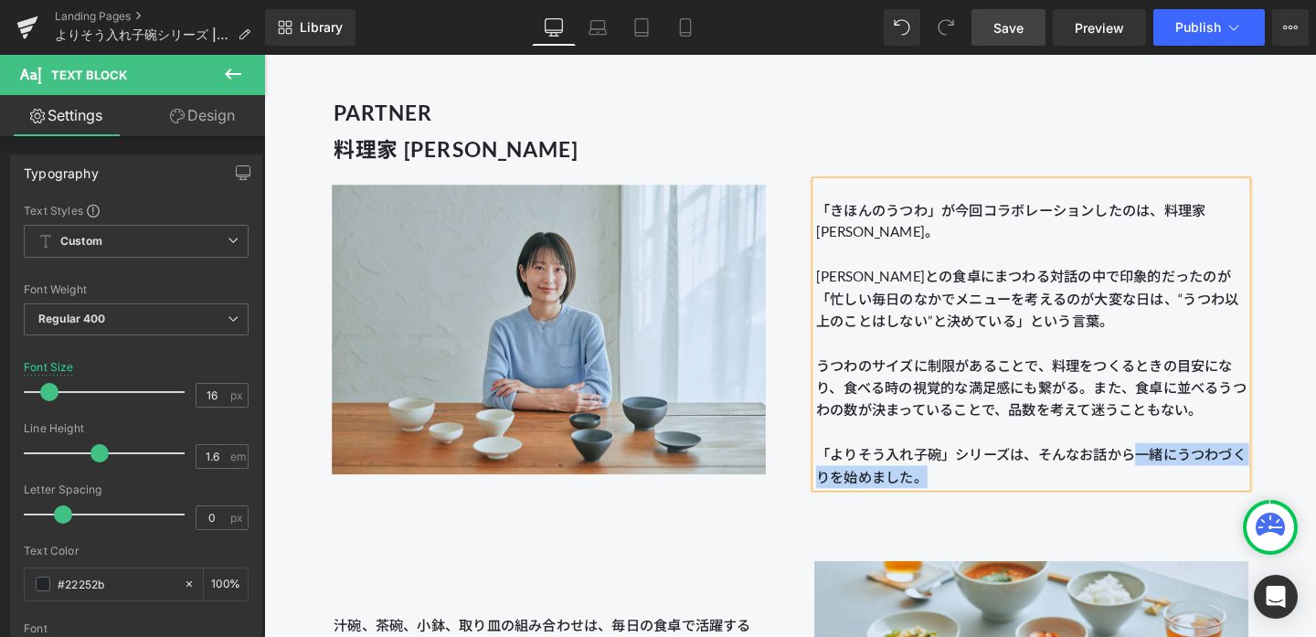
click at [1079, 492] on p "「よりそう入れ子碗」シリーズは、そんなお話から一緒にうつわづくりを始めました。" at bounding box center [1070, 486] width 452 height 47
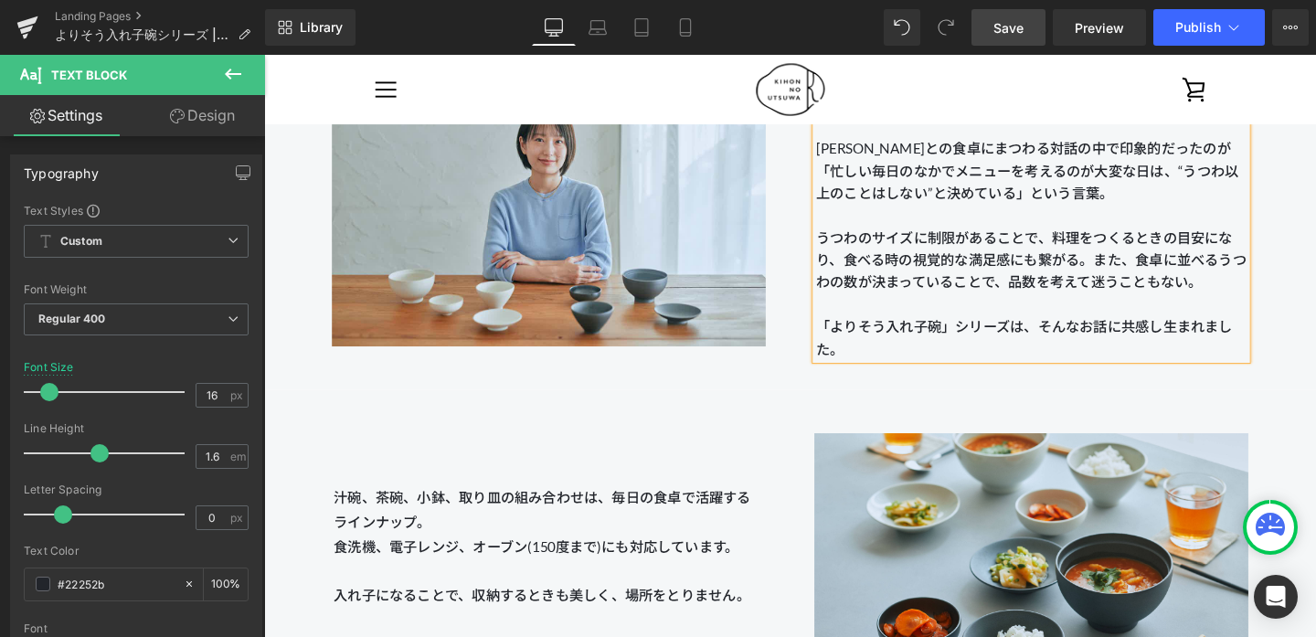
scroll to position [1711, 0]
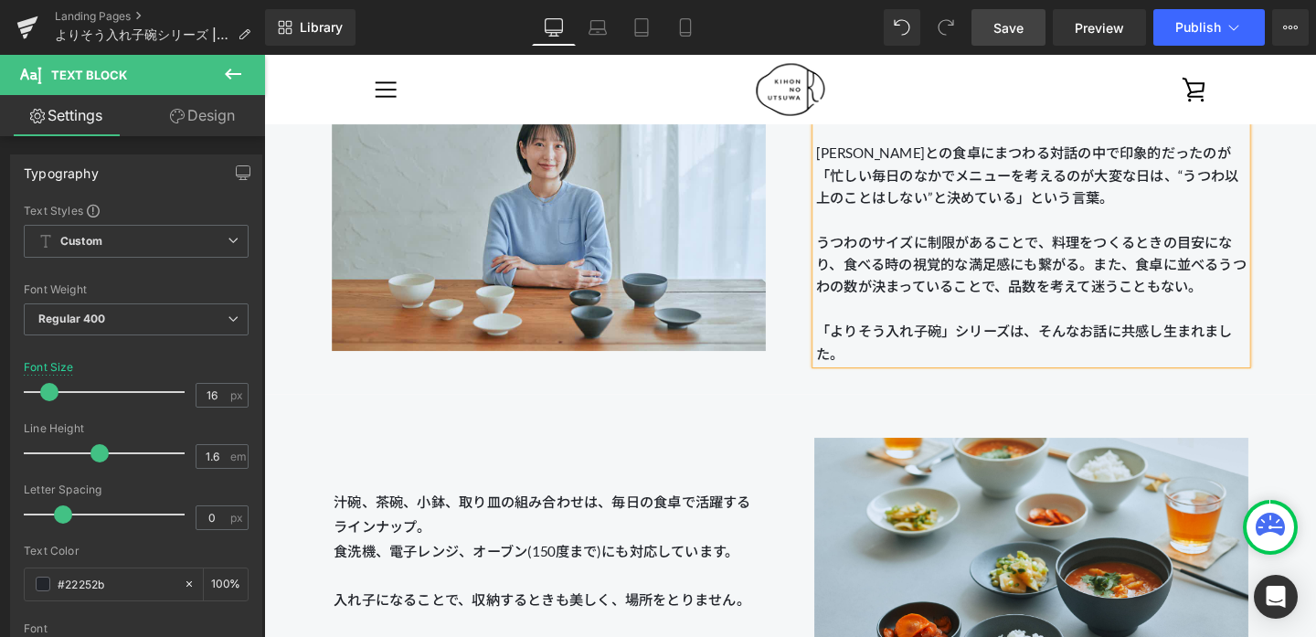
click at [968, 349] on p "「よりそう入れ子碗」シリーズは、そんなお話に共感し生まれました。" at bounding box center [1070, 356] width 452 height 47
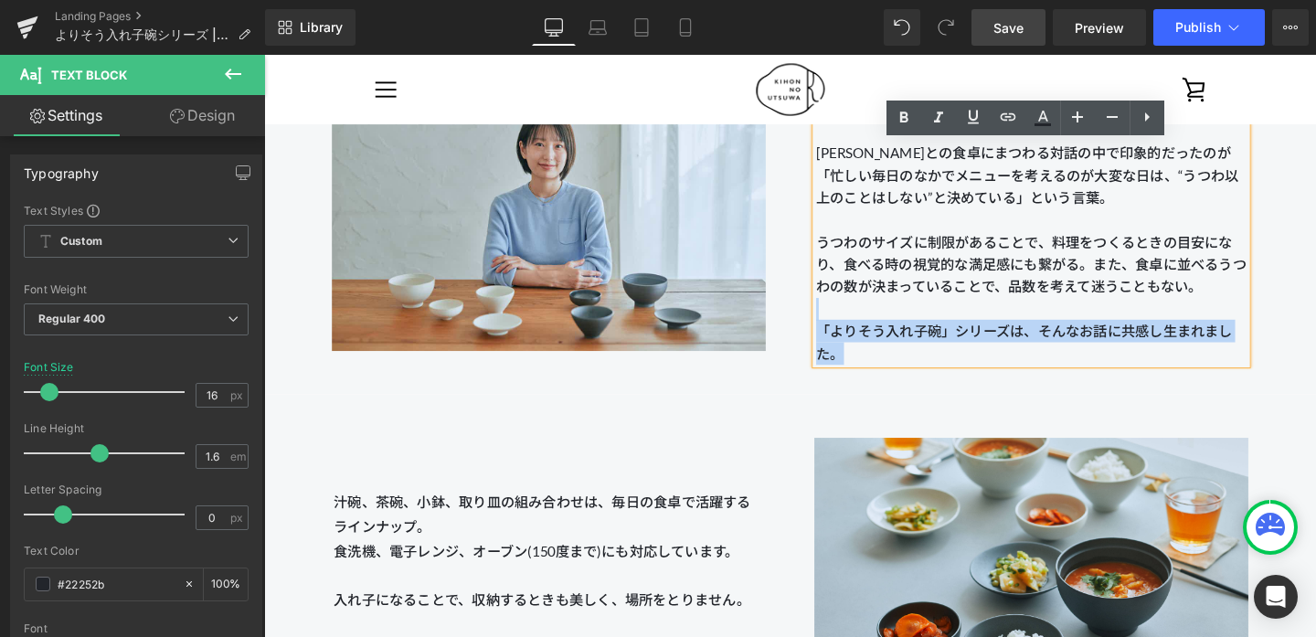
drag, startPoint x: 931, startPoint y: 365, endPoint x: 850, endPoint y: 325, distance: 90.7
click at [850, 325] on div "「きほんのうつわ」が今回コラボレーションしたのは、料理家 [PERSON_NAME]。 [PERSON_NAME]との食卓にまつわる対話の中で印象的だったのが…" at bounding box center [1070, 219] width 452 height 323
click at [763, 408] on div "PARTNER 料理家 [PERSON_NAME] Heading Image 「きほんのうつわ」が今回コラボレーションしたのは、料理家 [PERSON_NA…" at bounding box center [816, 166] width 1105 height 491
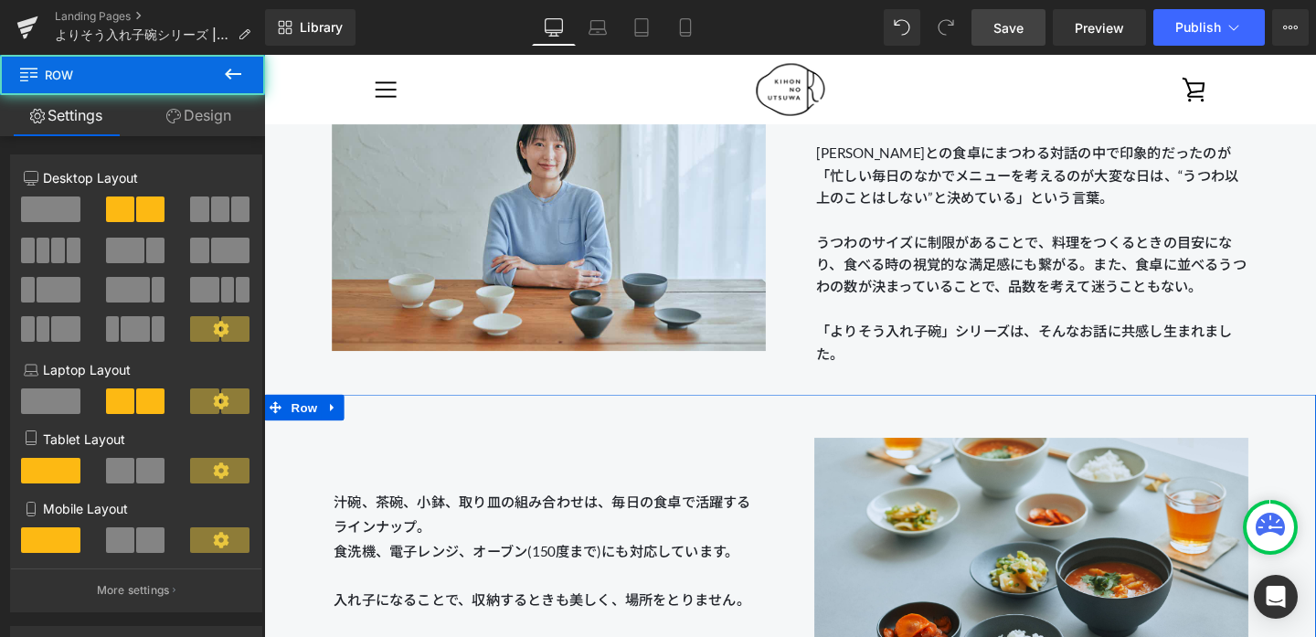
click at [665, 492] on div "汁碗、茶碗、小鉢、取り皿の組み合わせは、毎日の食卓で活躍するラインナップ。 食洗機、電子レンジ、オーブン(150度まで)にも対応しています。 入れ子になること…" at bounding box center [563, 578] width 507 height 278
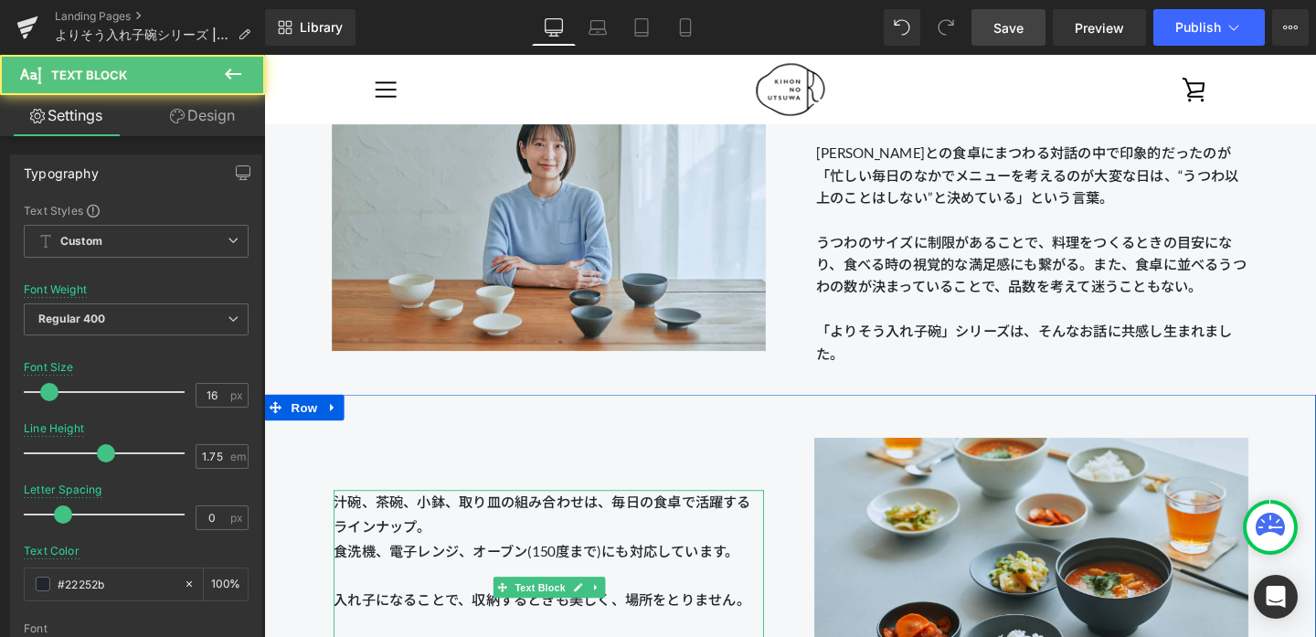
click at [578, 522] on span "汁碗、茶碗、小鉢、取り皿の組み合わせは、毎日の食卓で活躍するラインナップ。 食洗機、電子レンジ、オーブン(150度まで)にも対応しています。 入れ子になること…" at bounding box center [556, 601] width 439 height 171
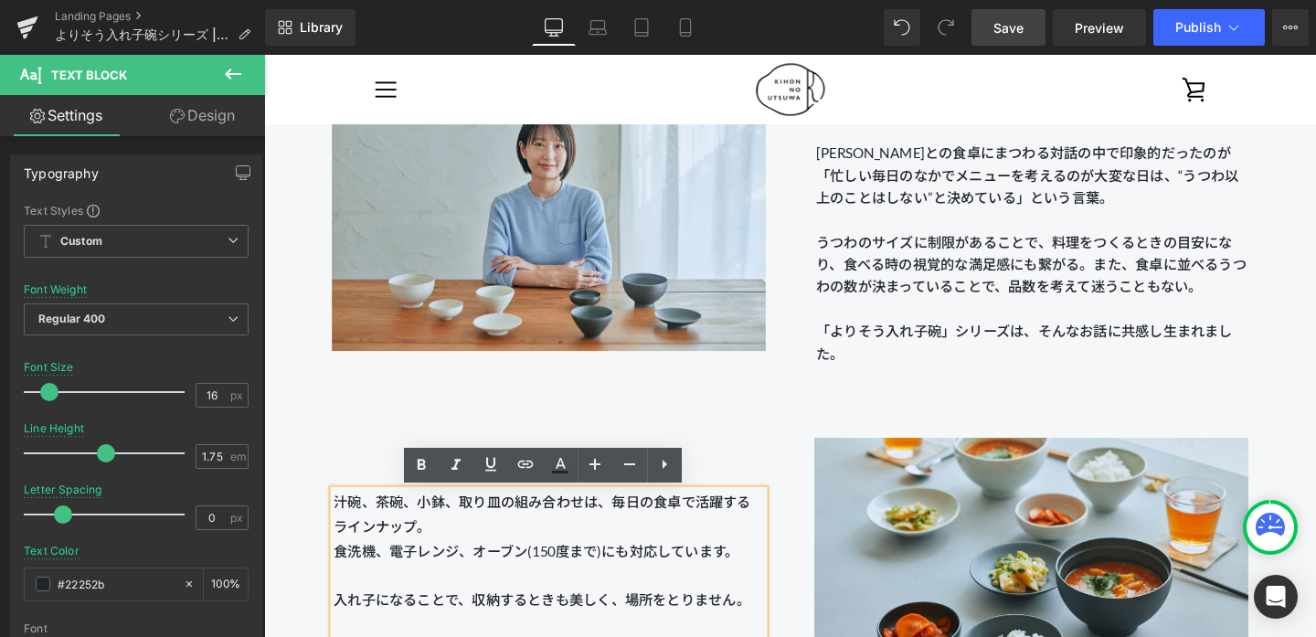
click at [535, 535] on p "汁碗、茶碗、小鉢、取り皿の組み合わせは、毎日の食卓で活躍するラインナップ。 食洗機、電子レンジ、オーブン(150度まで)にも対応しています。 入れ子になること…" at bounding box center [563, 615] width 452 height 205
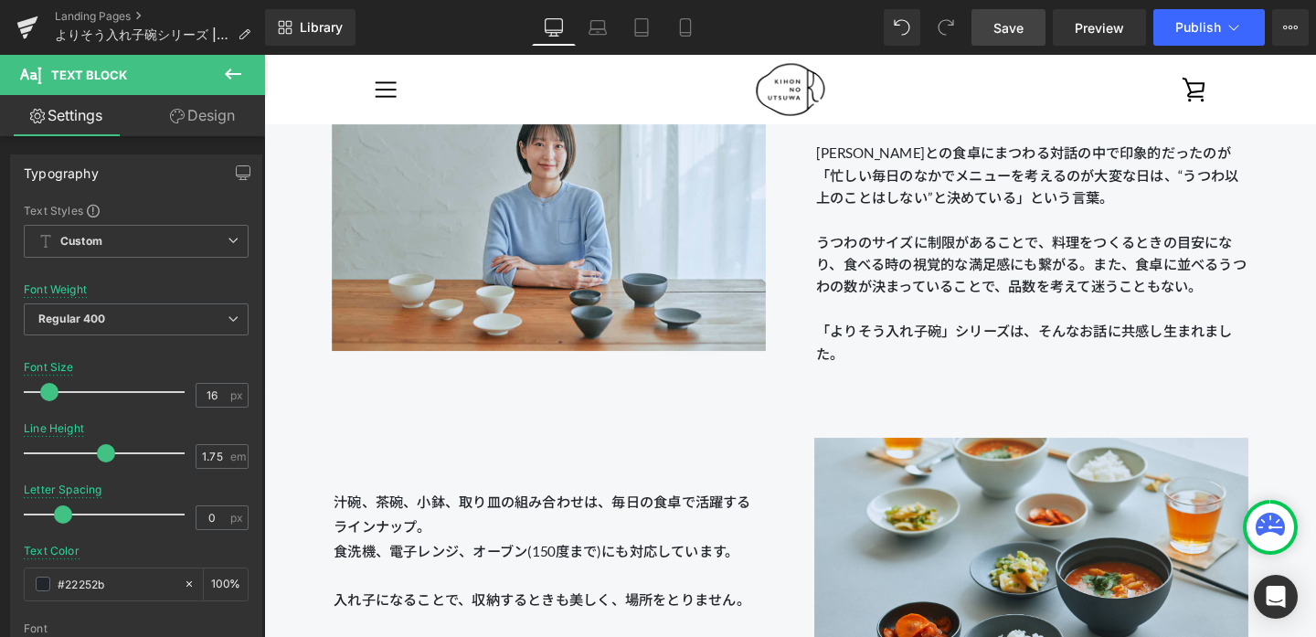
click at [1001, 30] on span "Save" at bounding box center [1008, 27] width 30 height 19
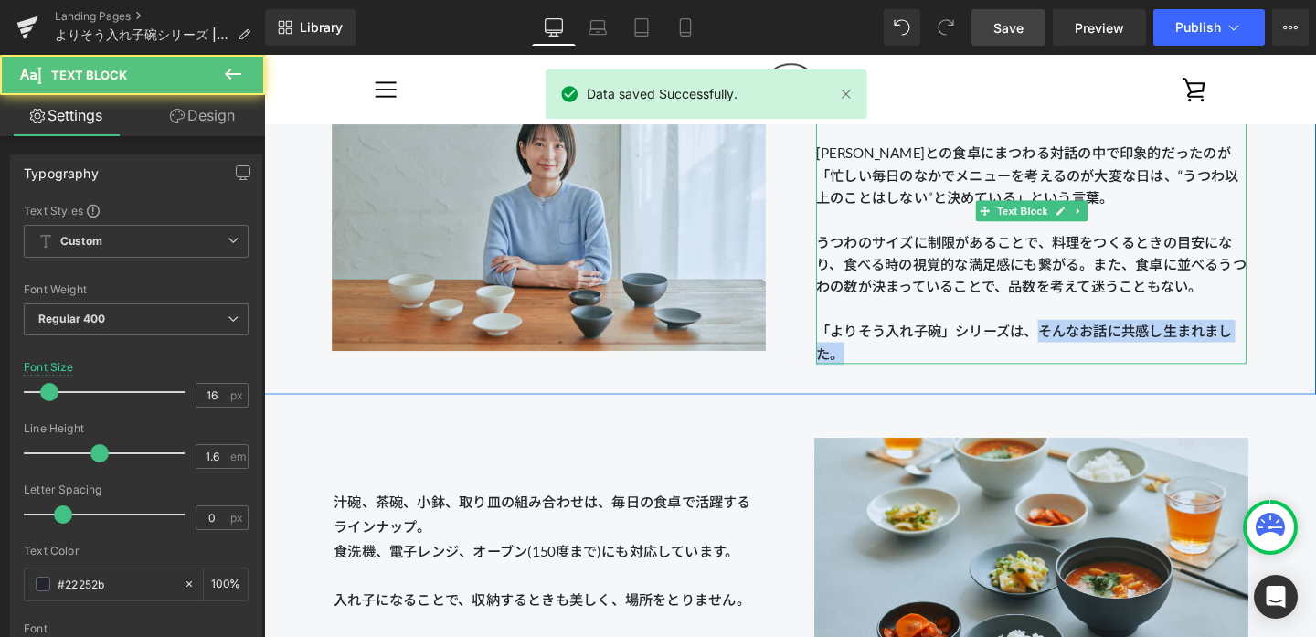
drag, startPoint x: 1081, startPoint y: 344, endPoint x: 1189, endPoint y: 358, distance: 108.8
click at [1079, 358] on p "「よりそう入れ子碗」シリーズは、そんなお話に共感し生まれました。" at bounding box center [1070, 356] width 452 height 47
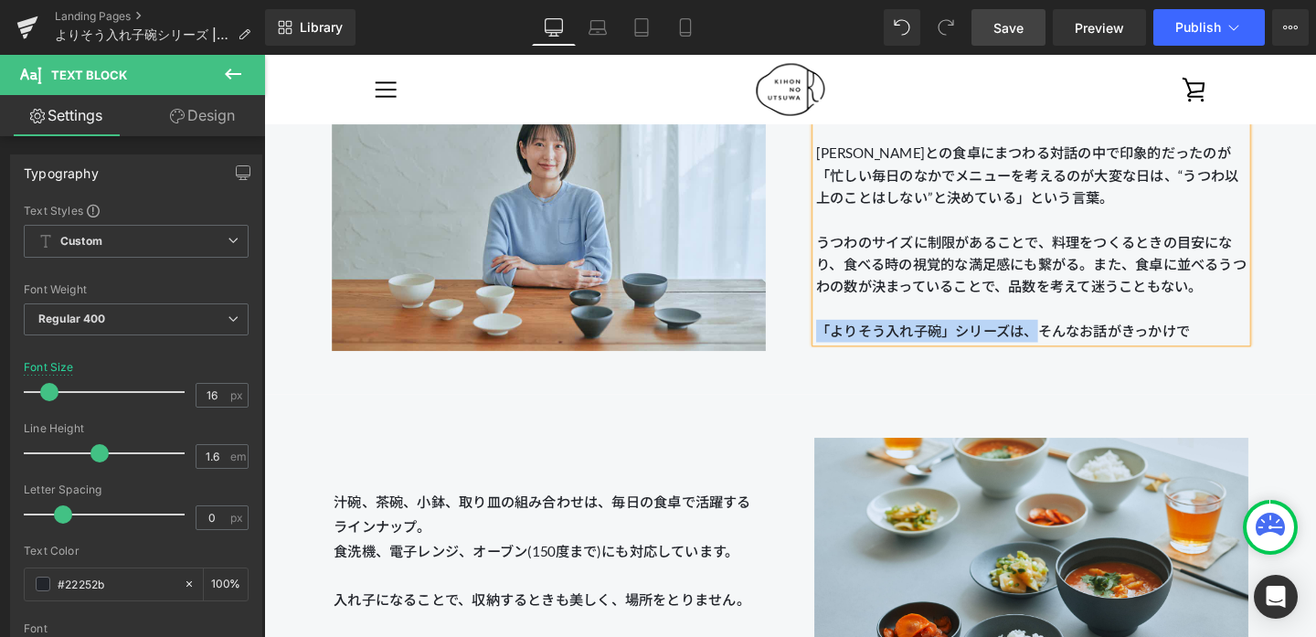
drag, startPoint x: 1076, startPoint y: 348, endPoint x: 848, endPoint y: 335, distance: 228.8
click at [848, 335] on p "「よりそう入れ子碗」シリーズは、そんなお話がきっかけで" at bounding box center [1070, 345] width 452 height 24
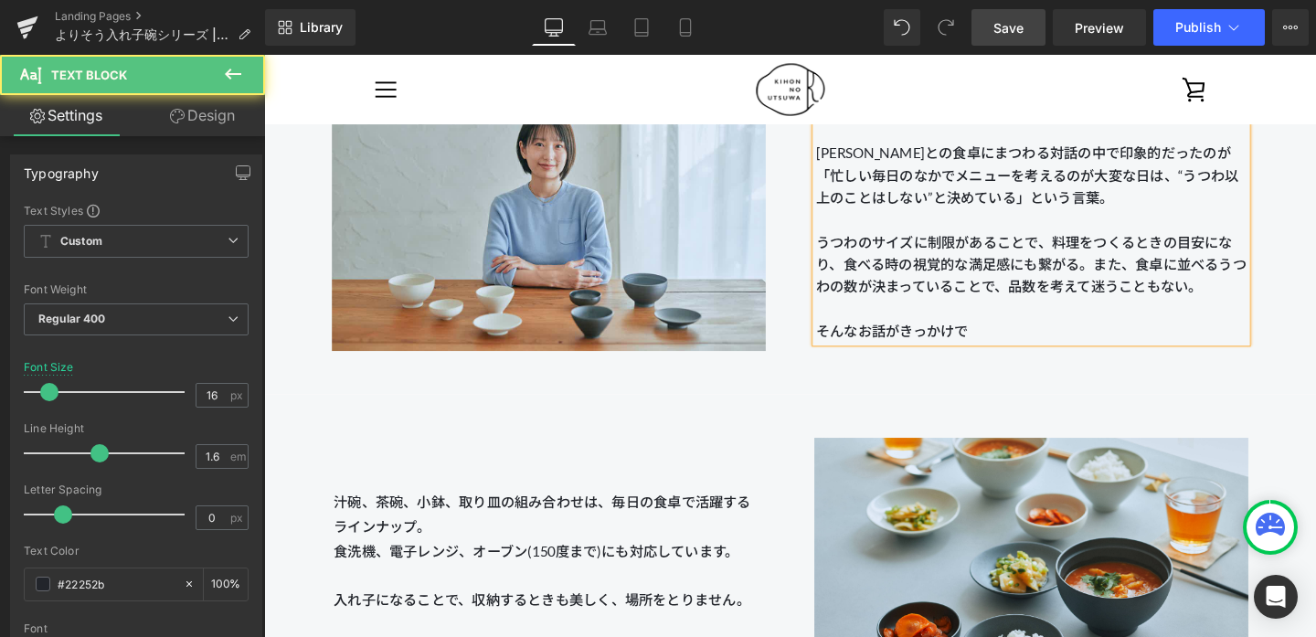
click at [1024, 346] on p "そんなお話がきっかけで" at bounding box center [1070, 345] width 452 height 24
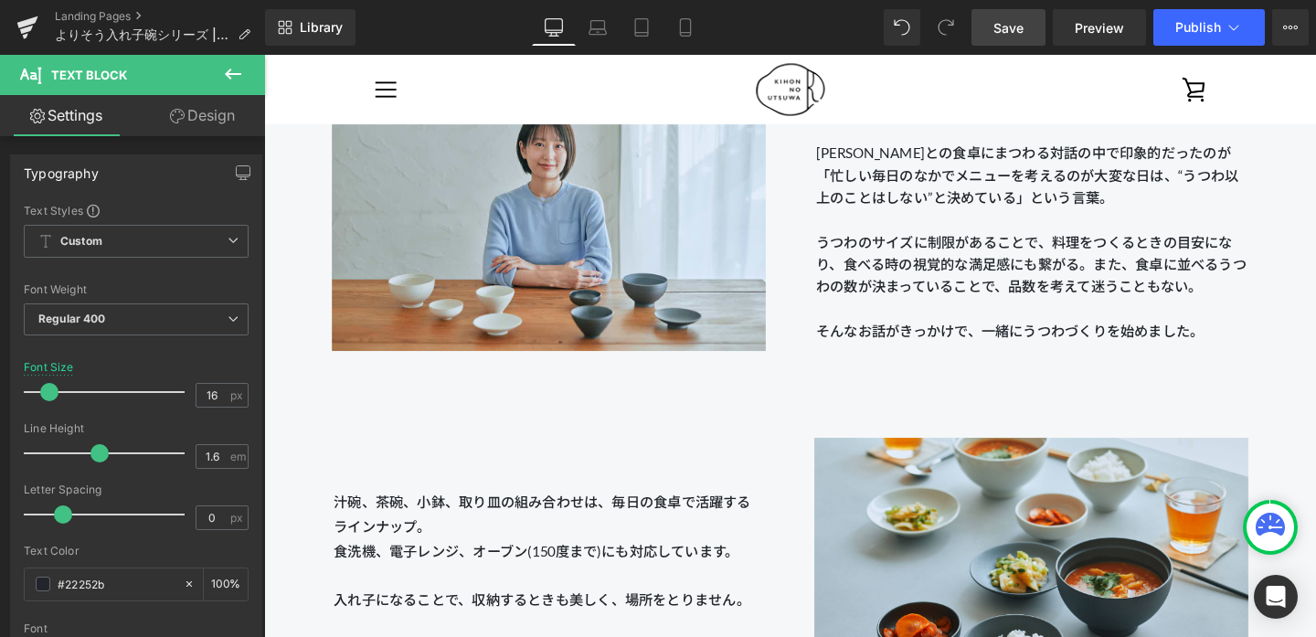
click at [1011, 21] on span "Save" at bounding box center [1008, 27] width 30 height 19
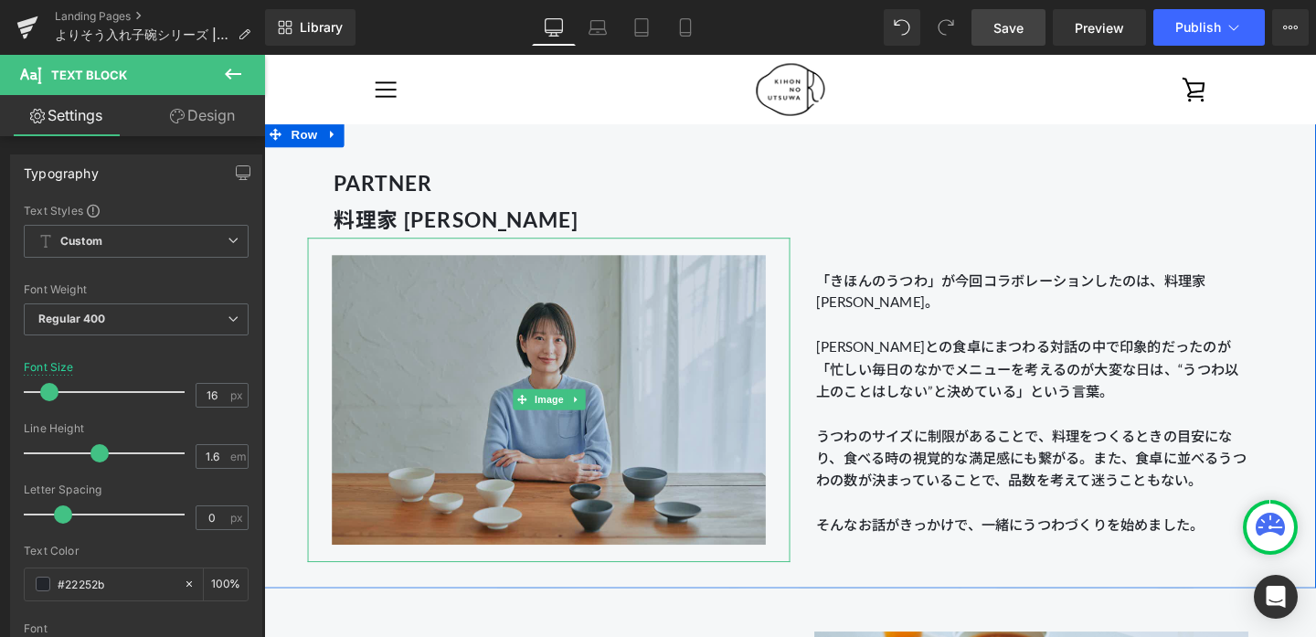
scroll to position [1503, 0]
